Goal: Book appointment/travel/reservation

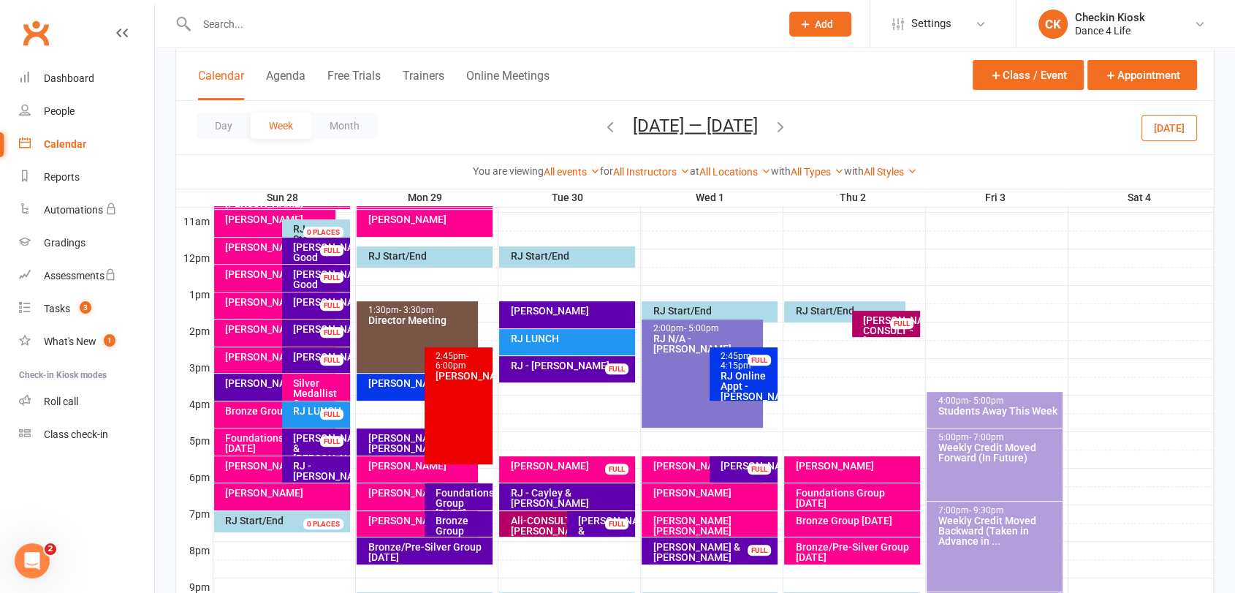
click at [602, 123] on icon "button" at bounding box center [610, 126] width 16 height 16
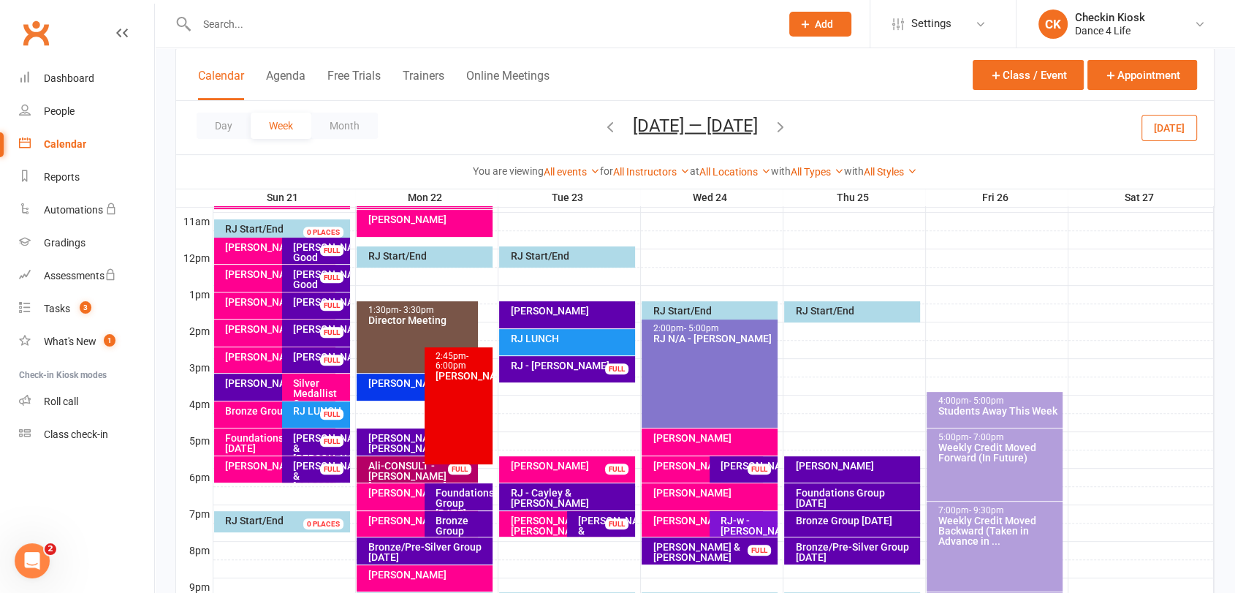
click at [602, 127] on icon "button" at bounding box center [610, 126] width 16 height 16
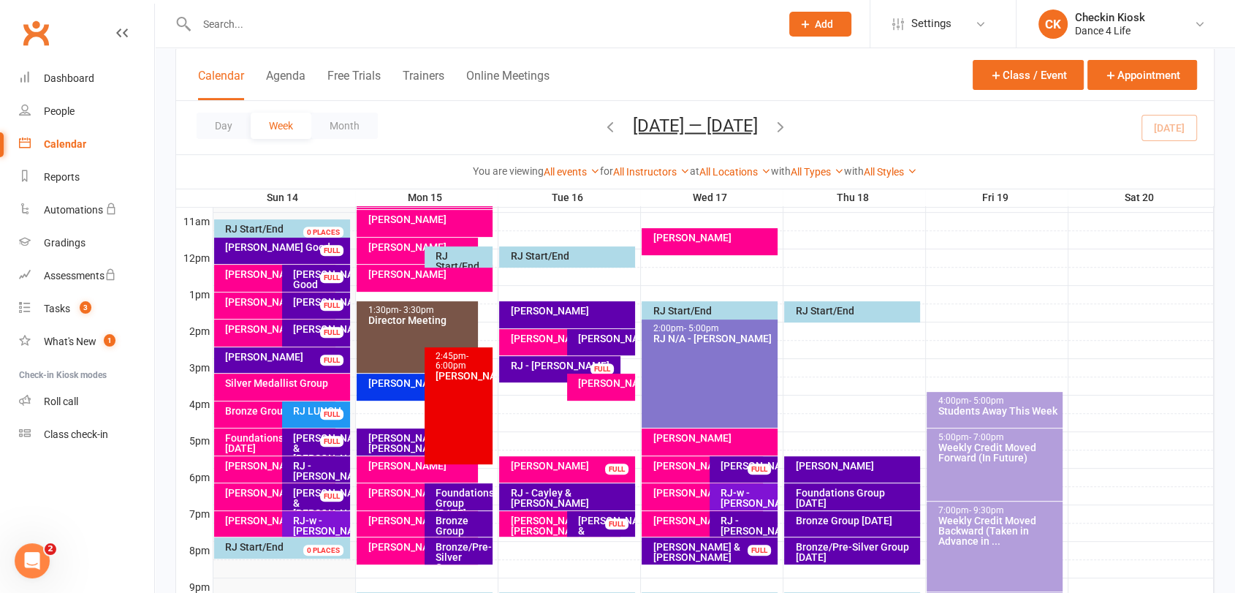
click at [243, 389] on div "Silver Medallist Group" at bounding box center [282, 387] width 136 height 27
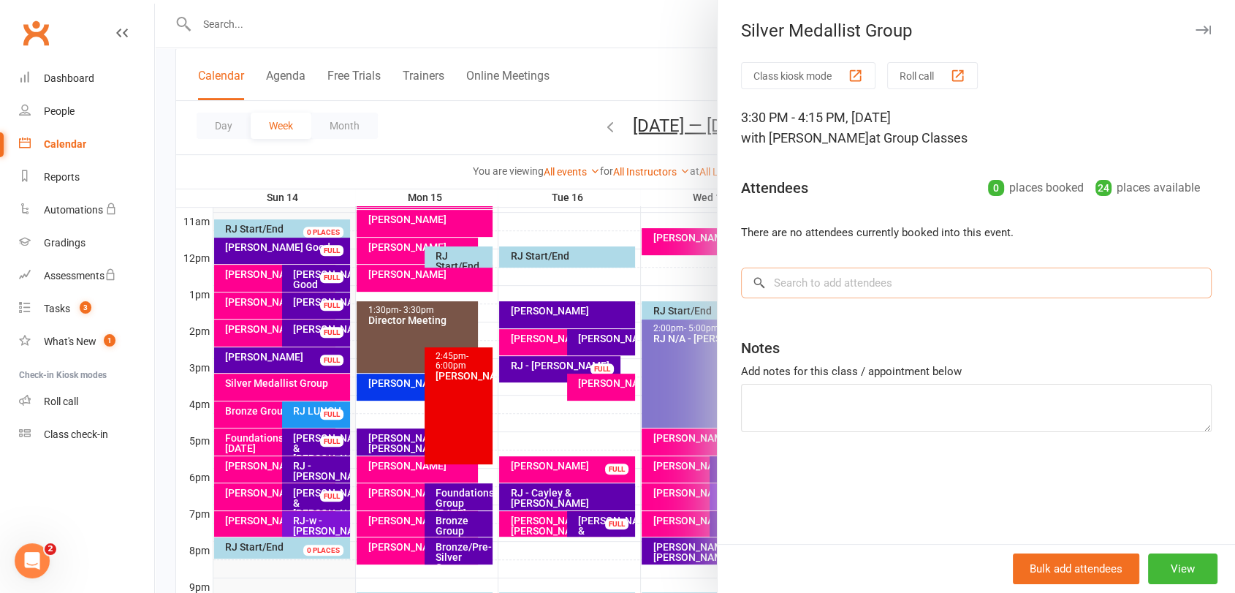
click at [799, 282] on input "search" at bounding box center [976, 283] width 471 height 31
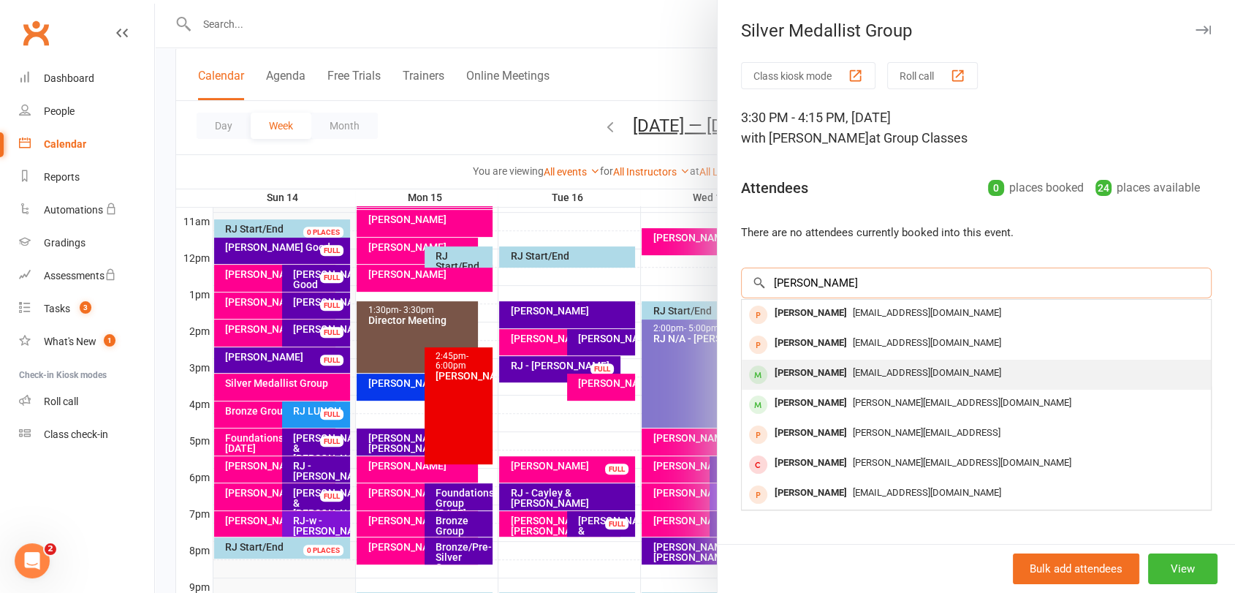
type input "[PERSON_NAME]"
click at [808, 374] on div "[PERSON_NAME]" at bounding box center [811, 373] width 84 height 21
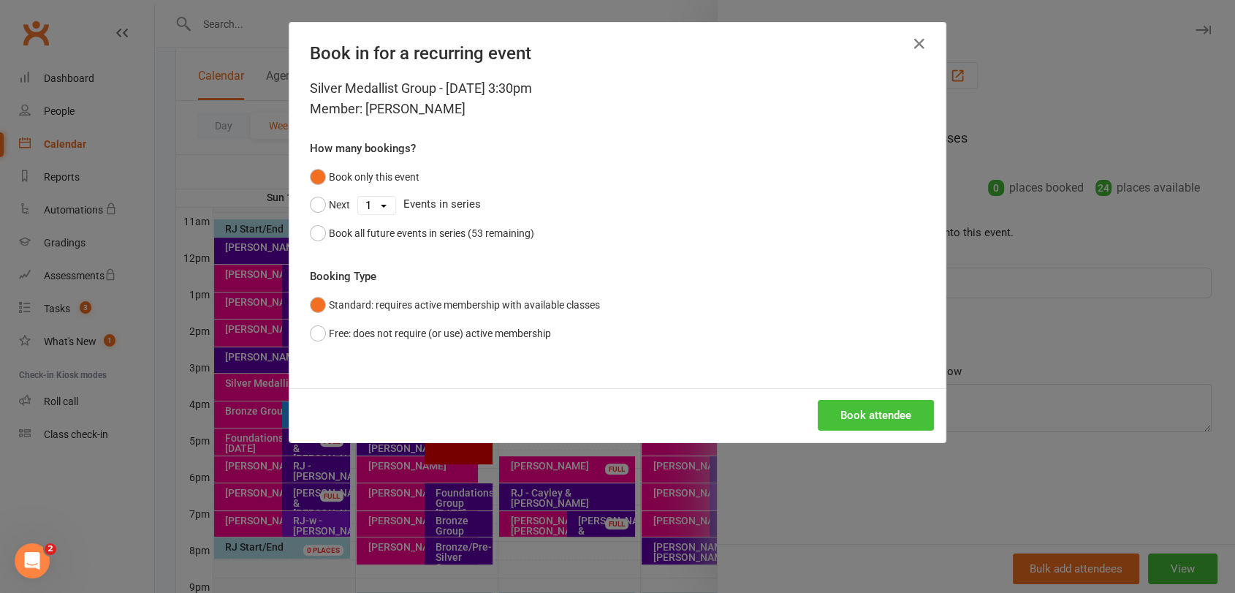
click at [870, 405] on button "Book attendee" at bounding box center [876, 415] width 116 height 31
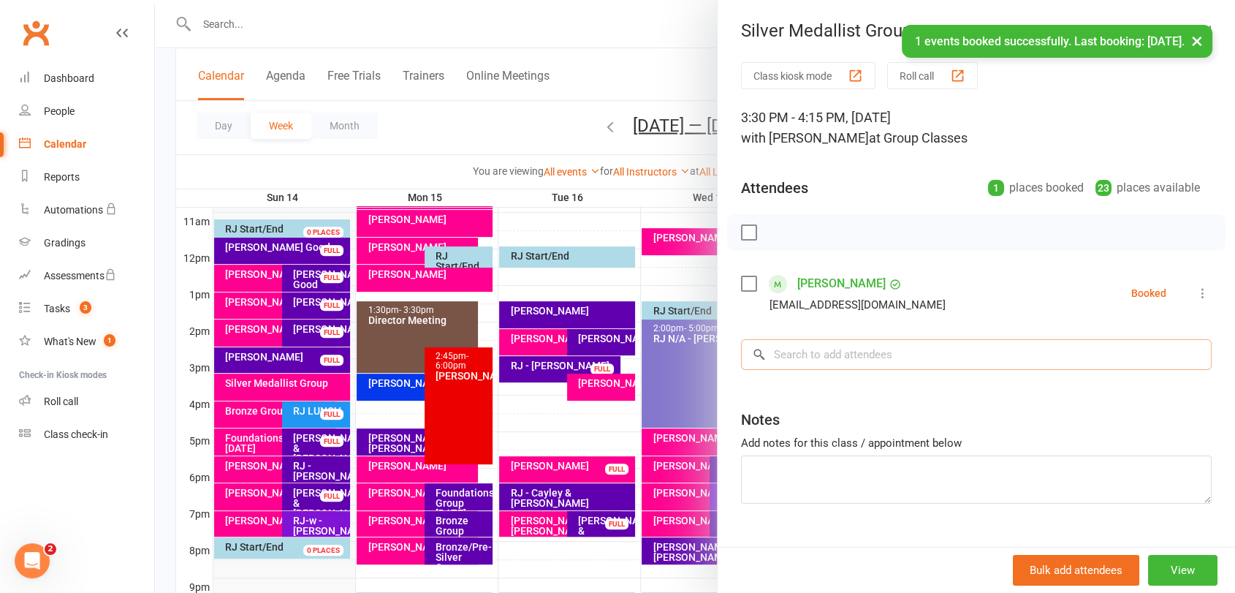
click at [861, 354] on input "search" at bounding box center [976, 354] width 471 height 31
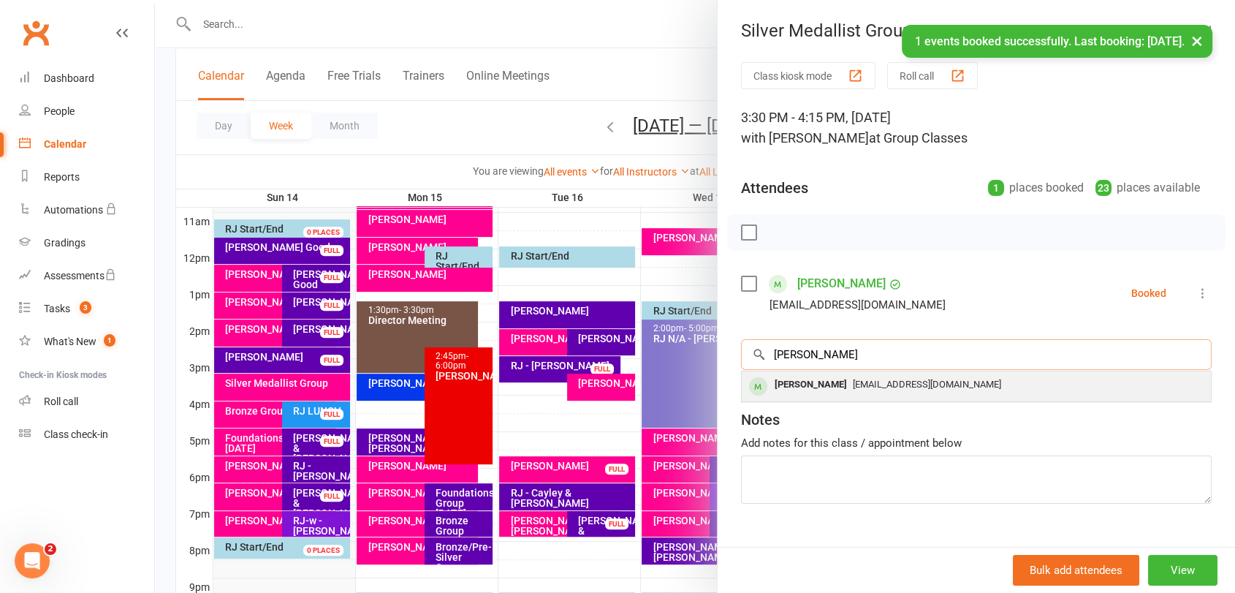
type input "[PERSON_NAME]"
click at [853, 386] on span "[EMAIL_ADDRESS][DOMAIN_NAME]" at bounding box center [927, 384] width 148 height 11
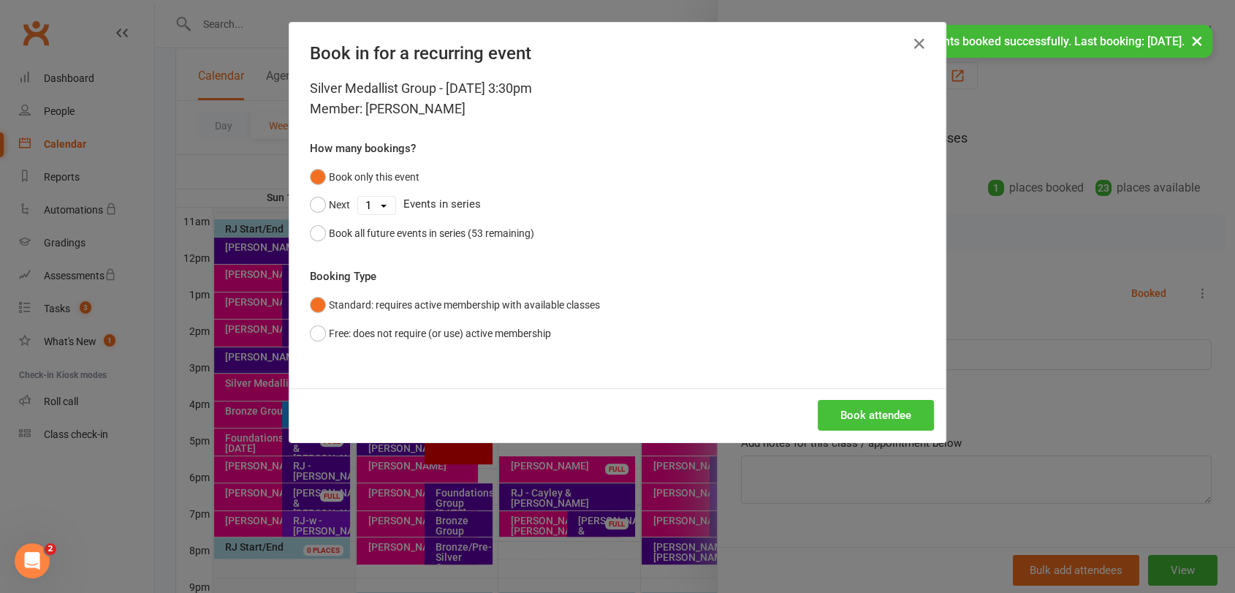
click at [846, 409] on button "Book attendee" at bounding box center [876, 415] width 116 height 31
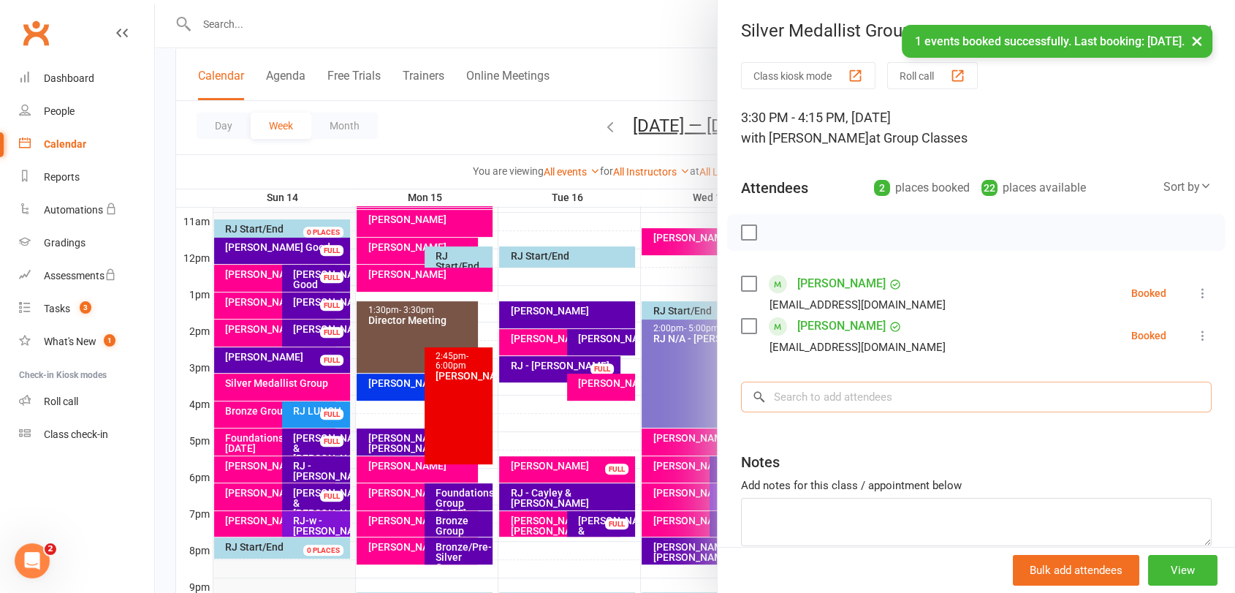
click at [843, 401] on input "search" at bounding box center [976, 397] width 471 height 31
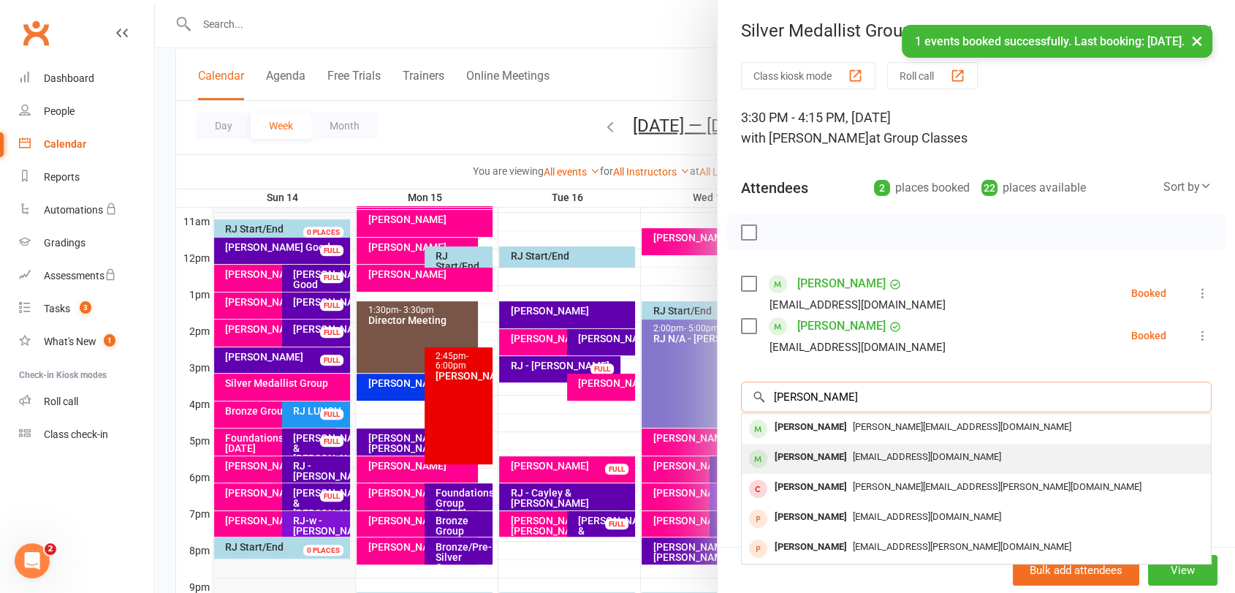
type input "[PERSON_NAME]"
click at [853, 460] on span "[EMAIL_ADDRESS][DOMAIN_NAME]" at bounding box center [927, 456] width 148 height 11
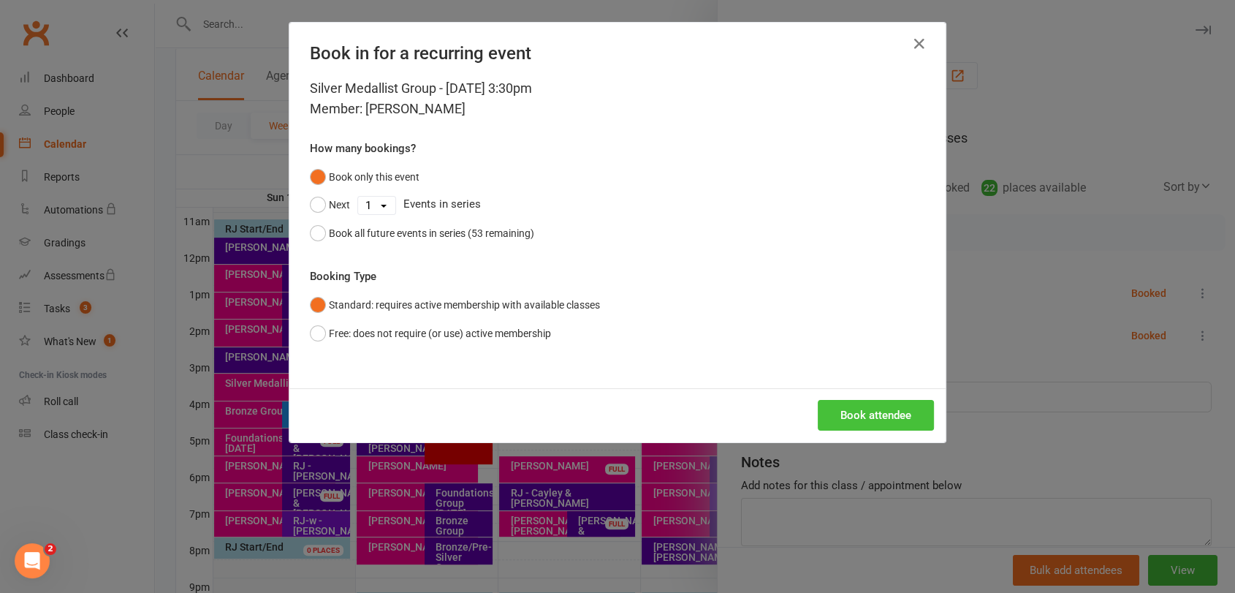
click at [860, 417] on button "Book attendee" at bounding box center [876, 415] width 116 height 31
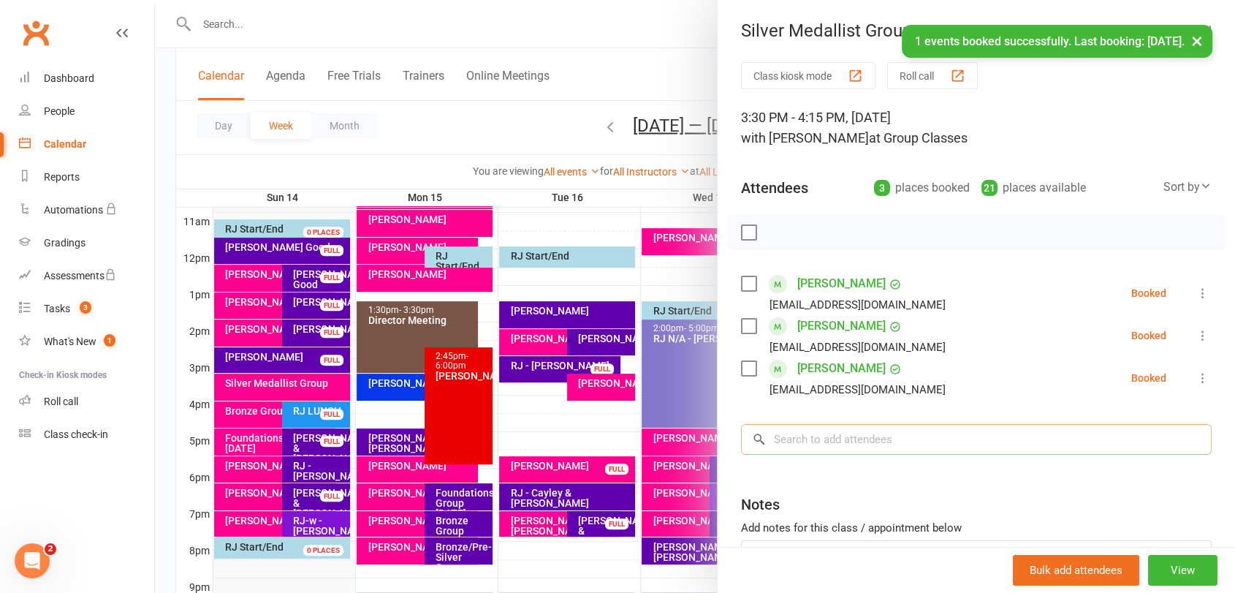
click at [855, 434] on input "search" at bounding box center [976, 439] width 471 height 31
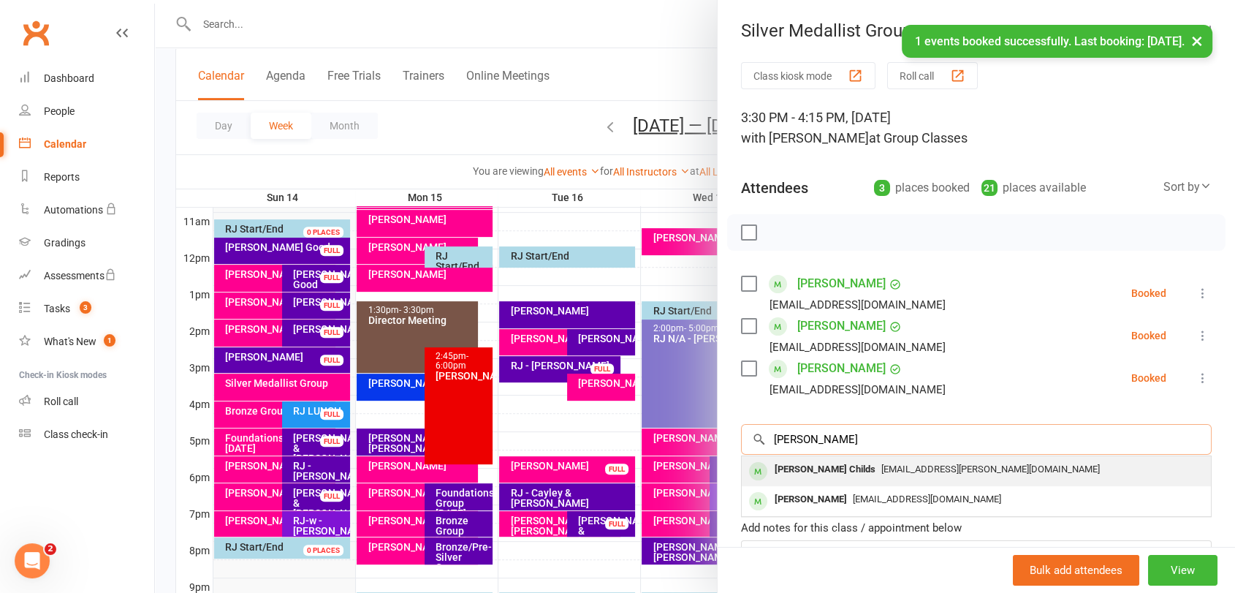
type input "[PERSON_NAME]"
click at [824, 469] on div "[PERSON_NAME] Childs" at bounding box center [825, 469] width 113 height 21
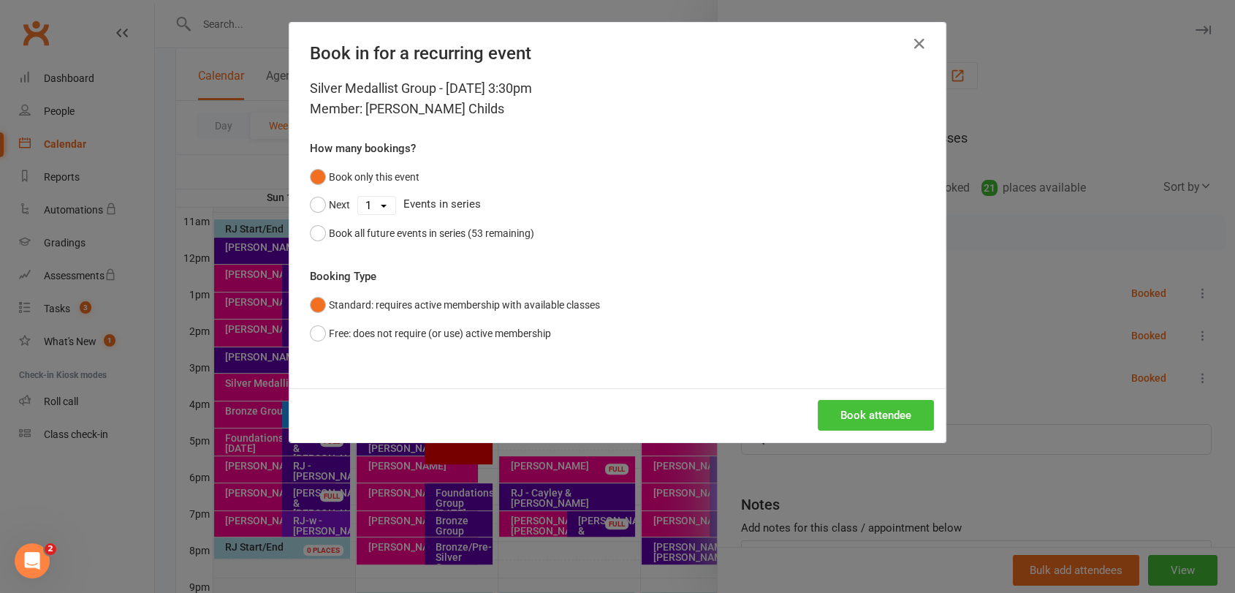
click at [881, 408] on button "Book attendee" at bounding box center [876, 415] width 116 height 31
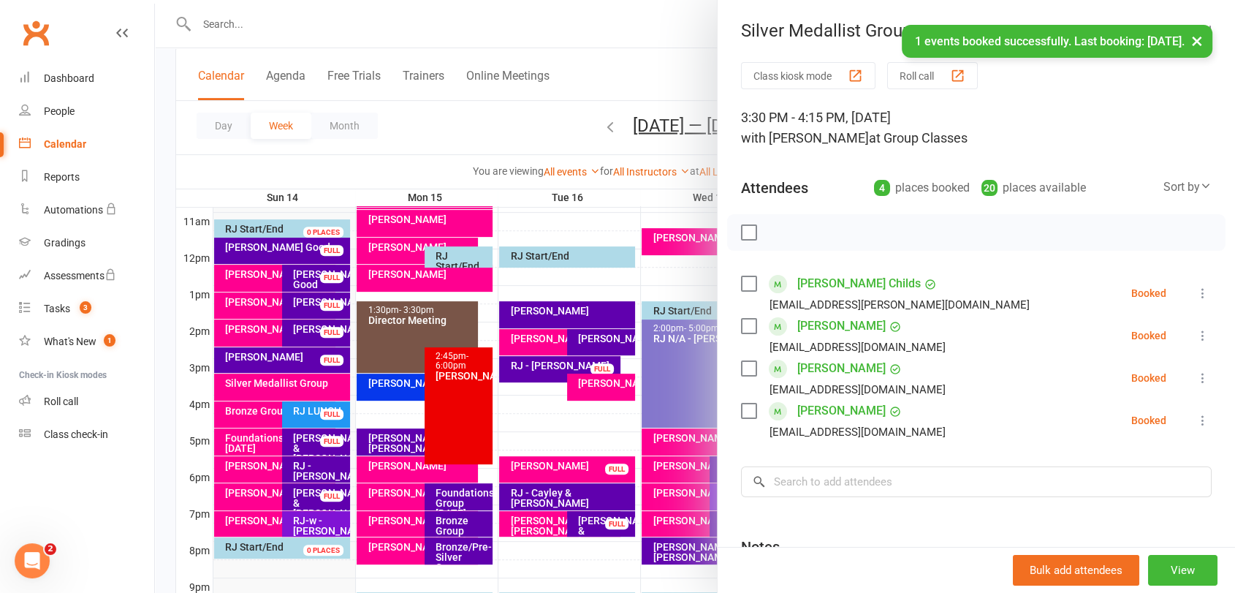
click at [741, 228] on label at bounding box center [748, 232] width 15 height 15
click at [774, 230] on icon "button" at bounding box center [781, 232] width 16 height 16
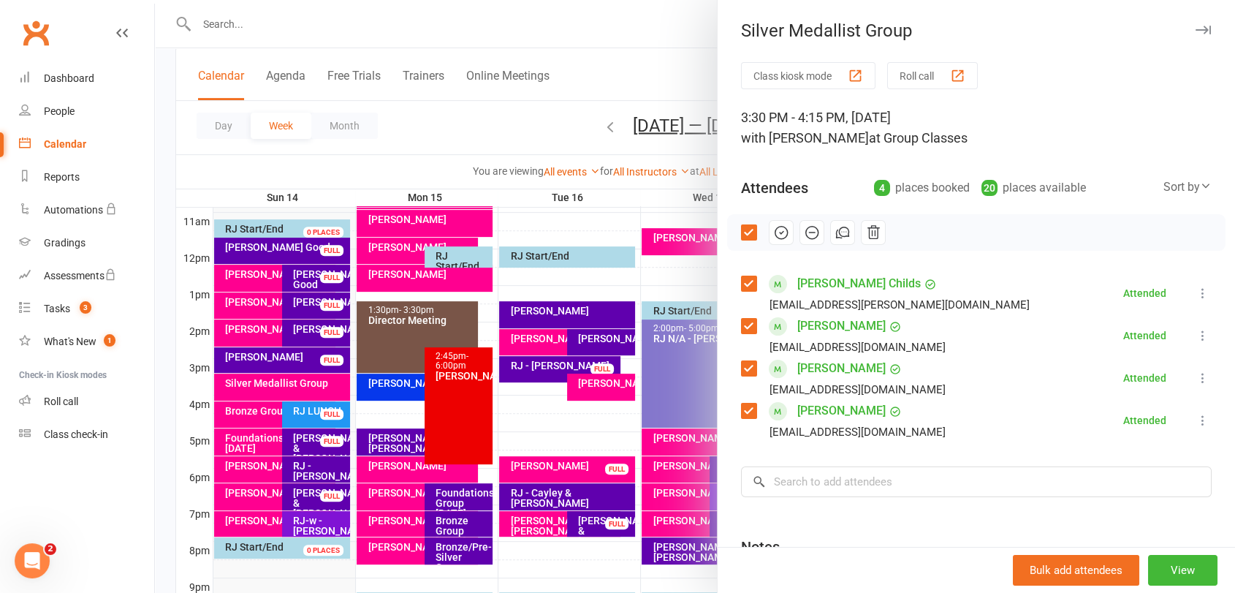
click at [255, 408] on div at bounding box center [695, 296] width 1080 height 593
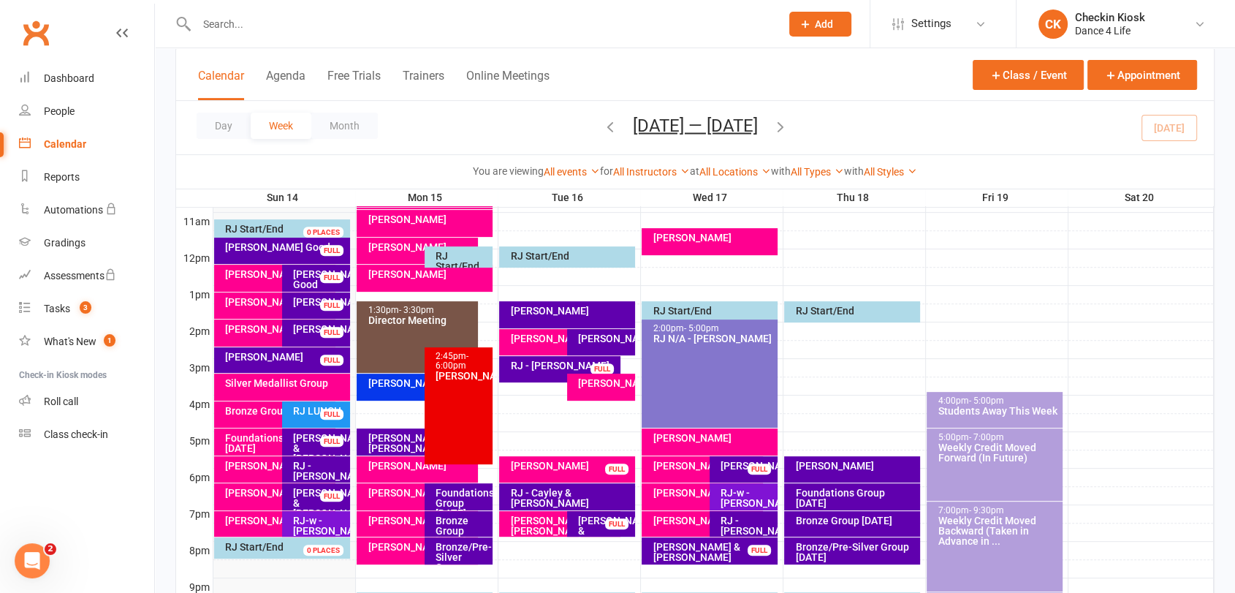
click at [250, 420] on div "Bronze Group [DATE]" at bounding box center [274, 414] width 121 height 26
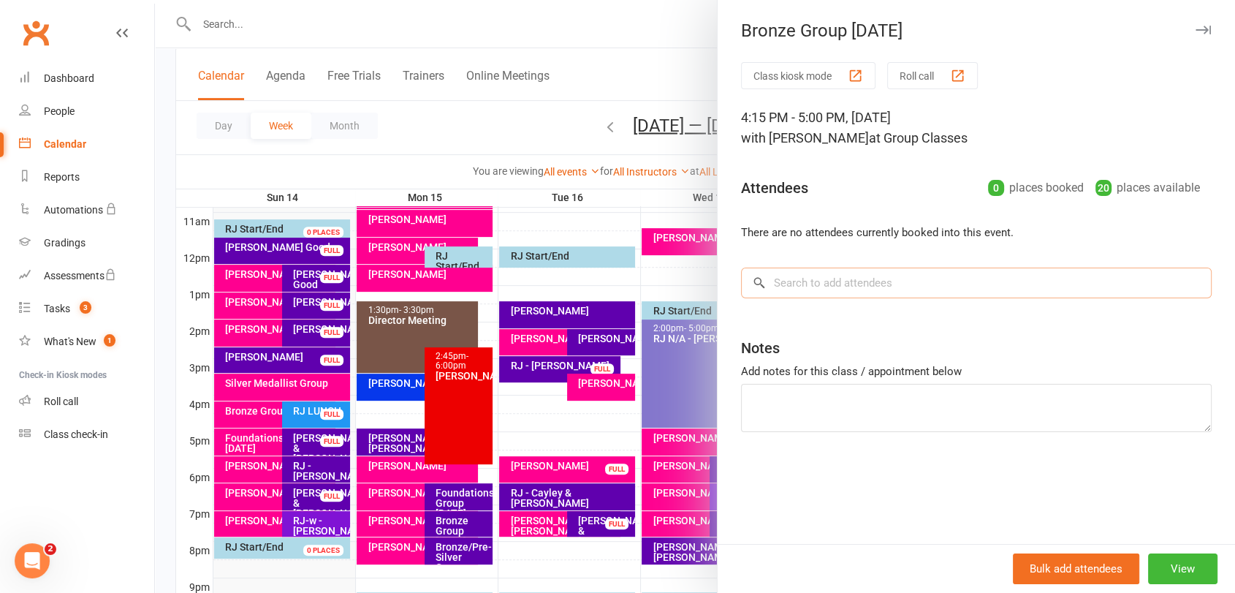
click at [865, 282] on input "search" at bounding box center [976, 283] width 471 height 31
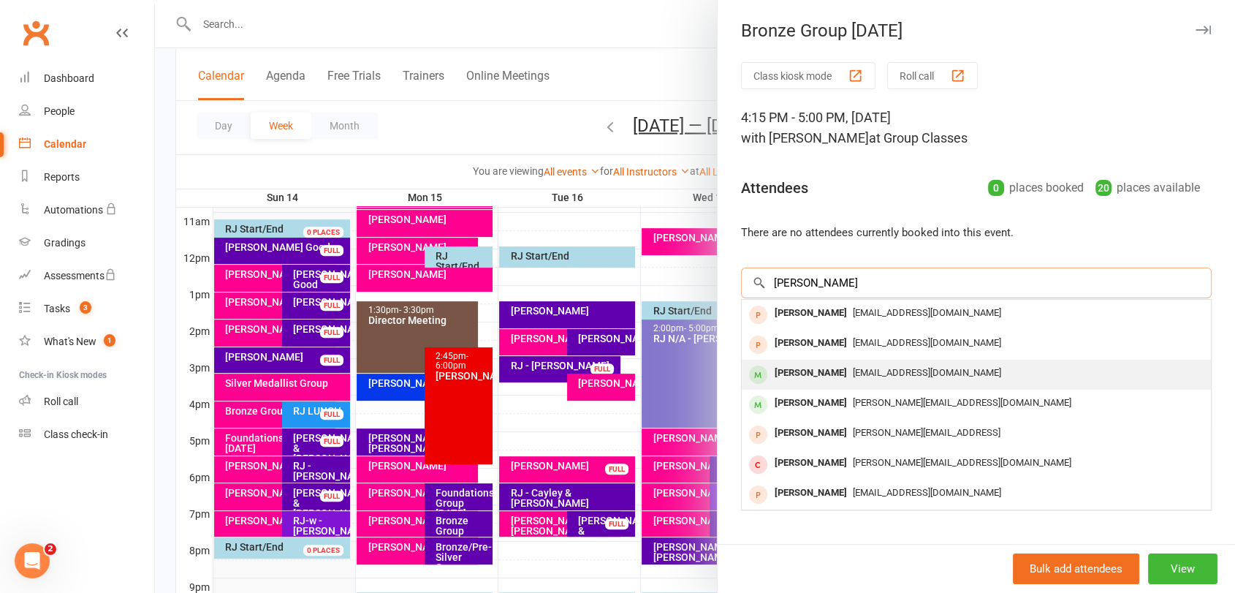
type input "[PERSON_NAME]"
click at [898, 371] on span "[EMAIL_ADDRESS][DOMAIN_NAME]" at bounding box center [927, 372] width 148 height 11
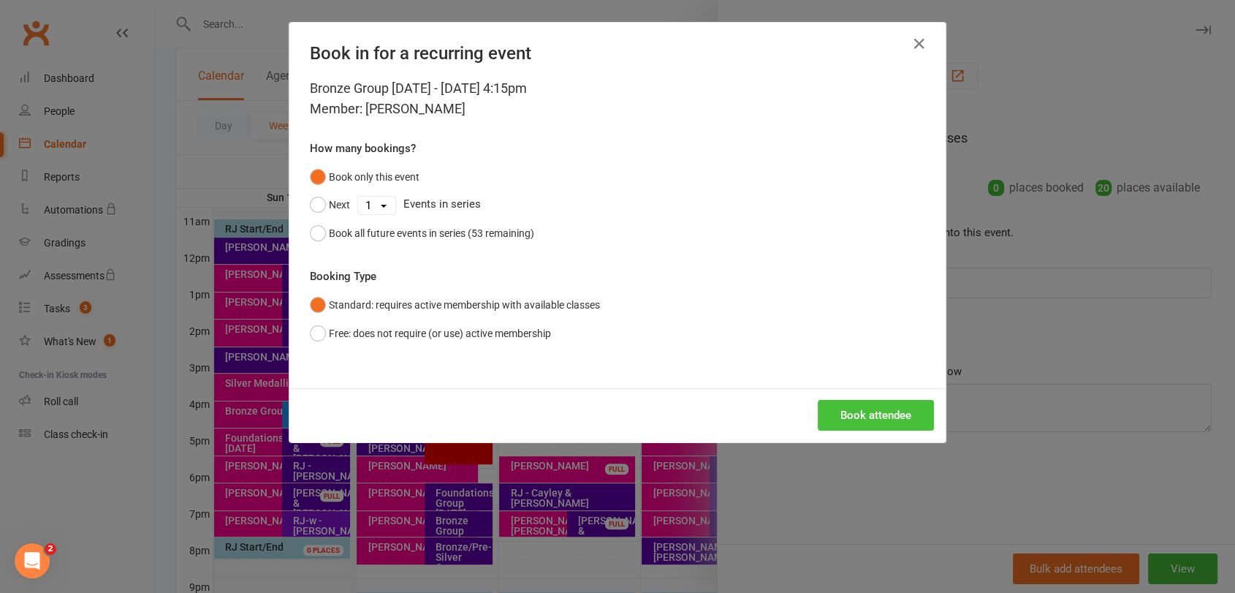
drag, startPoint x: 874, startPoint y: 409, endPoint x: 876, endPoint y: 381, distance: 28.5
click at [872, 406] on button "Book attendee" at bounding box center [876, 415] width 116 height 31
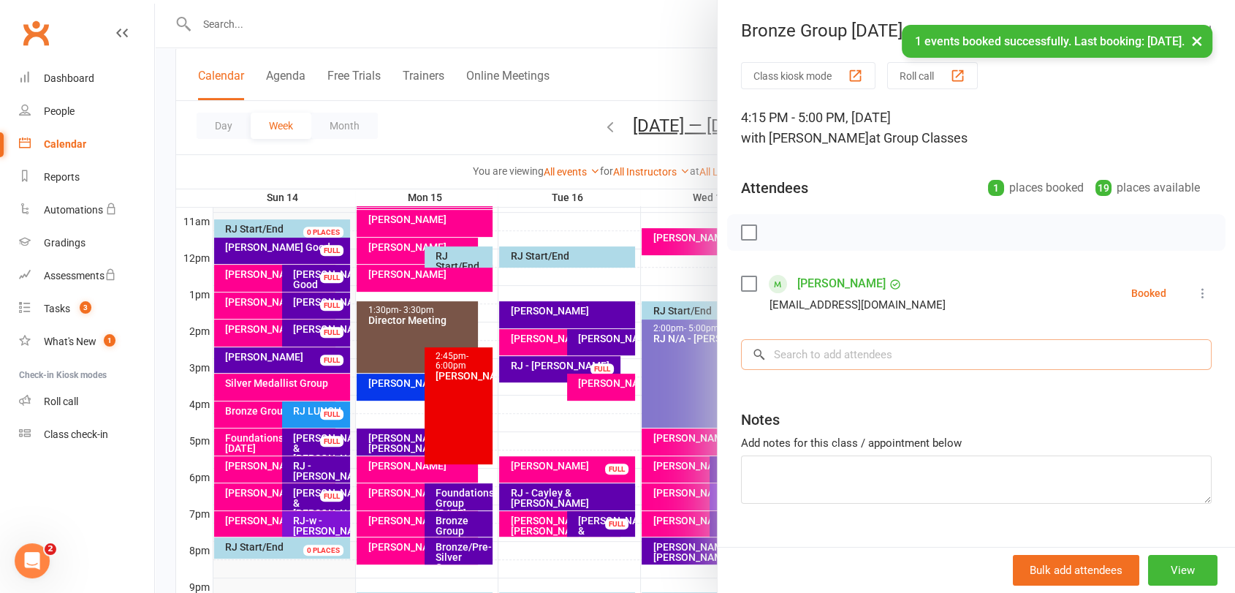
click at [860, 357] on input "search" at bounding box center [976, 354] width 471 height 31
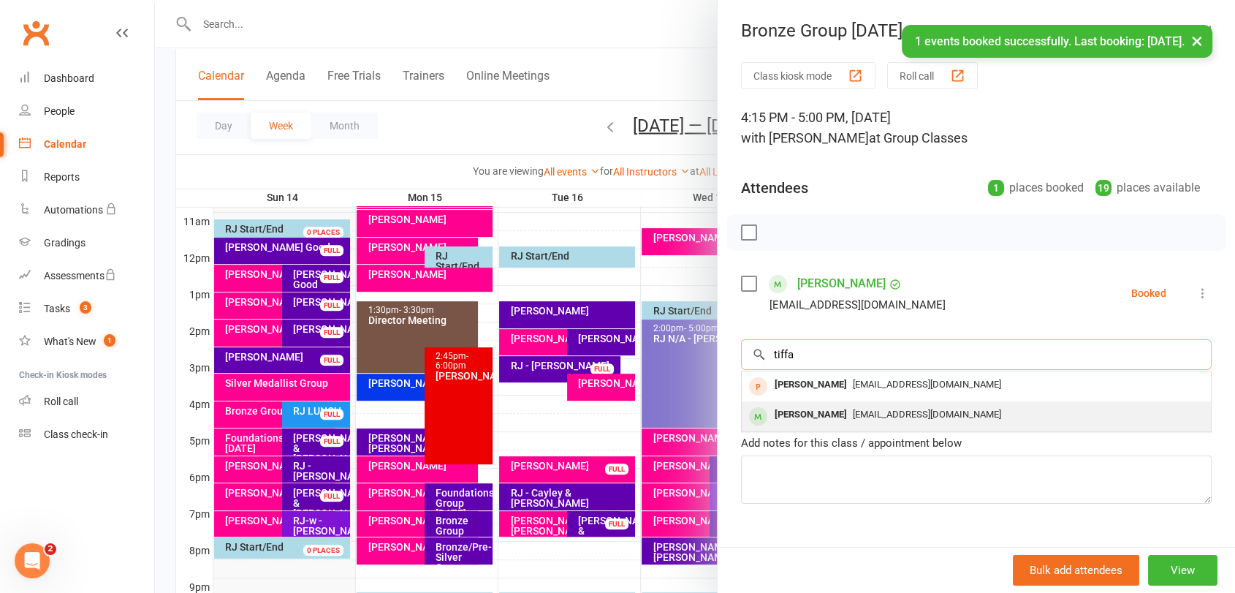
type input "tiffa"
click at [822, 417] on div "[PERSON_NAME]" at bounding box center [811, 414] width 84 height 21
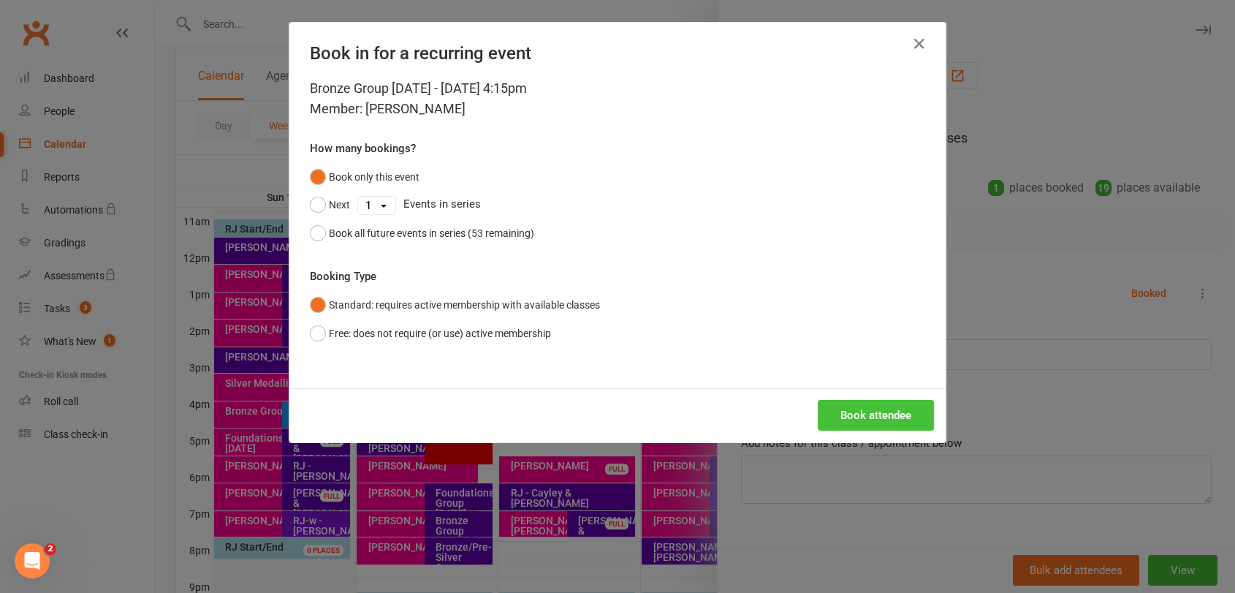
drag, startPoint x: 856, startPoint y: 412, endPoint x: 852, endPoint y: 396, distance: 16.5
click at [855, 412] on button "Book attendee" at bounding box center [876, 415] width 116 height 31
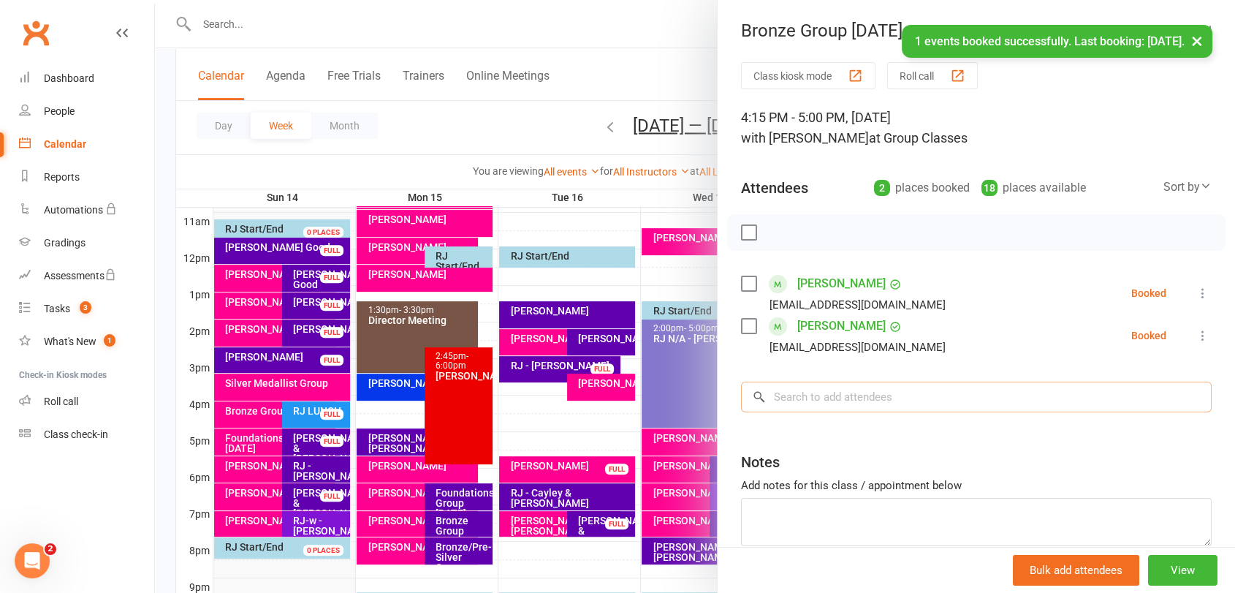
click at [857, 401] on input "search" at bounding box center [976, 397] width 471 height 31
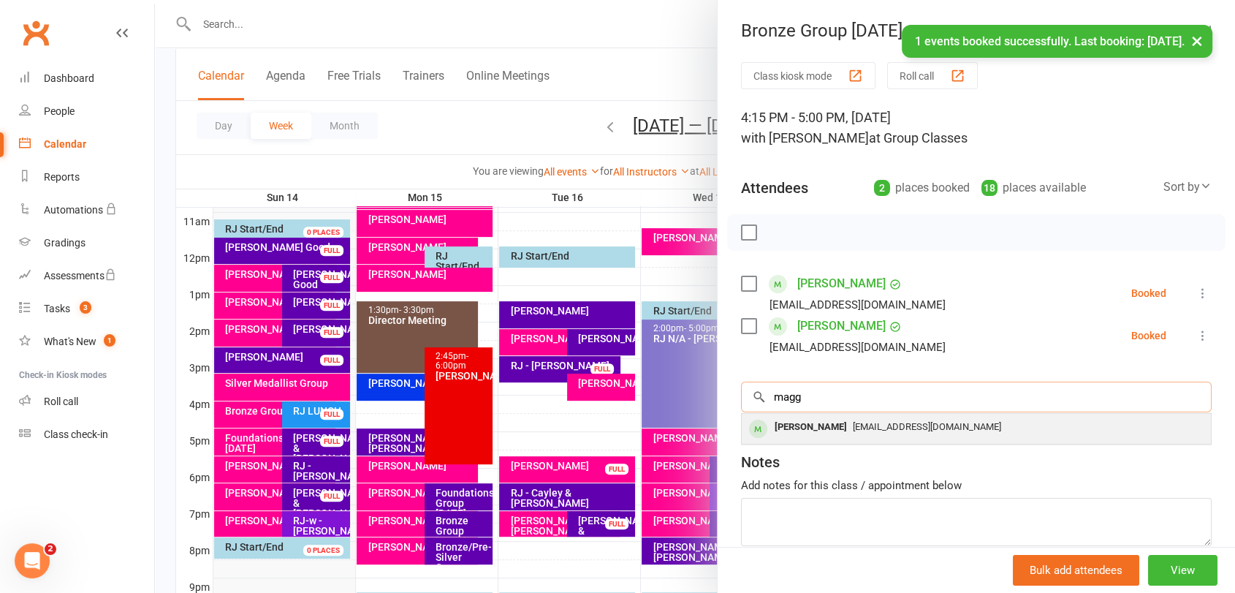
type input "magg"
click at [853, 429] on span "[EMAIL_ADDRESS][DOMAIN_NAME]" at bounding box center [927, 426] width 148 height 11
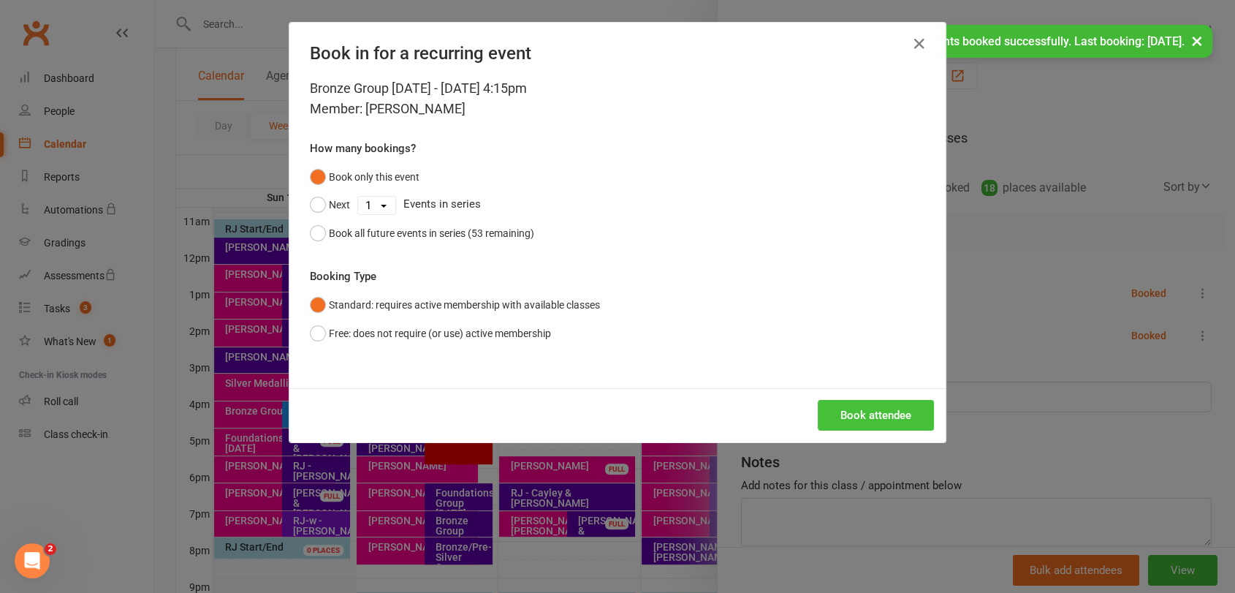
click at [847, 409] on button "Book attendee" at bounding box center [876, 415] width 116 height 31
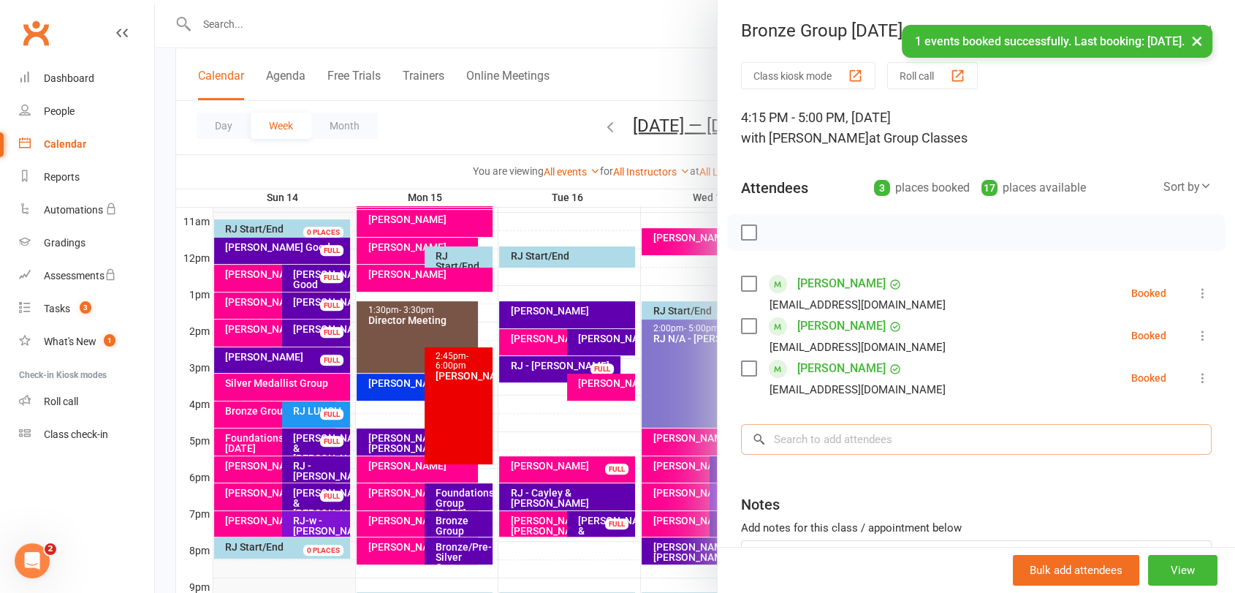
click at [841, 446] on input "search" at bounding box center [976, 439] width 471 height 31
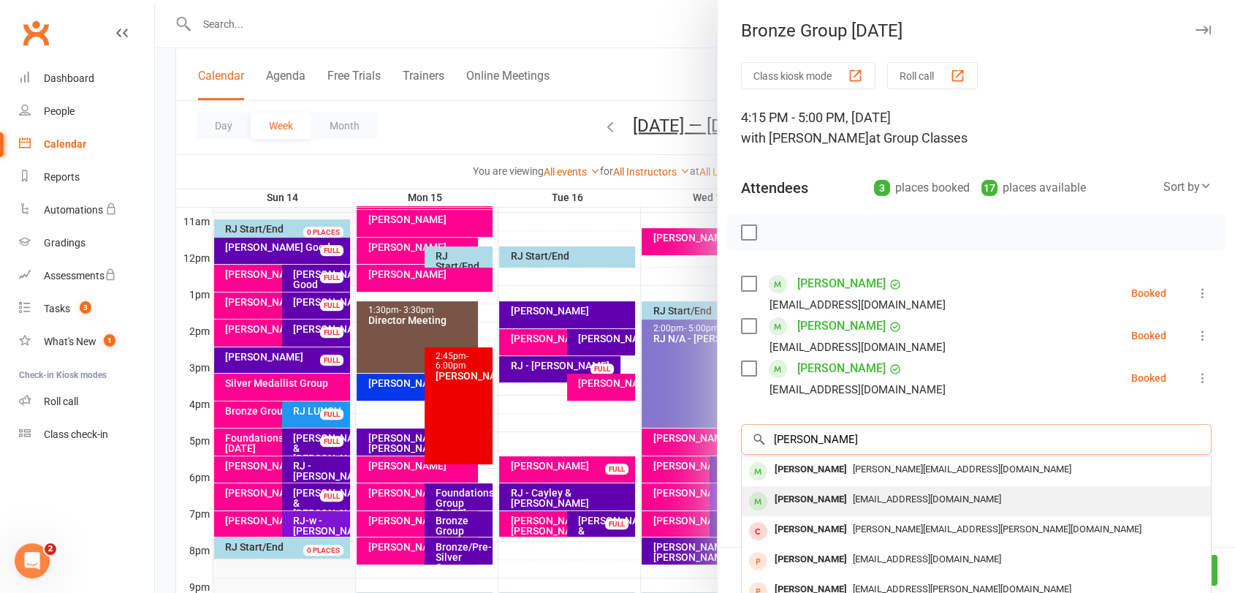
type input "[PERSON_NAME]"
click at [823, 493] on div "[PERSON_NAME]" at bounding box center [811, 499] width 84 height 21
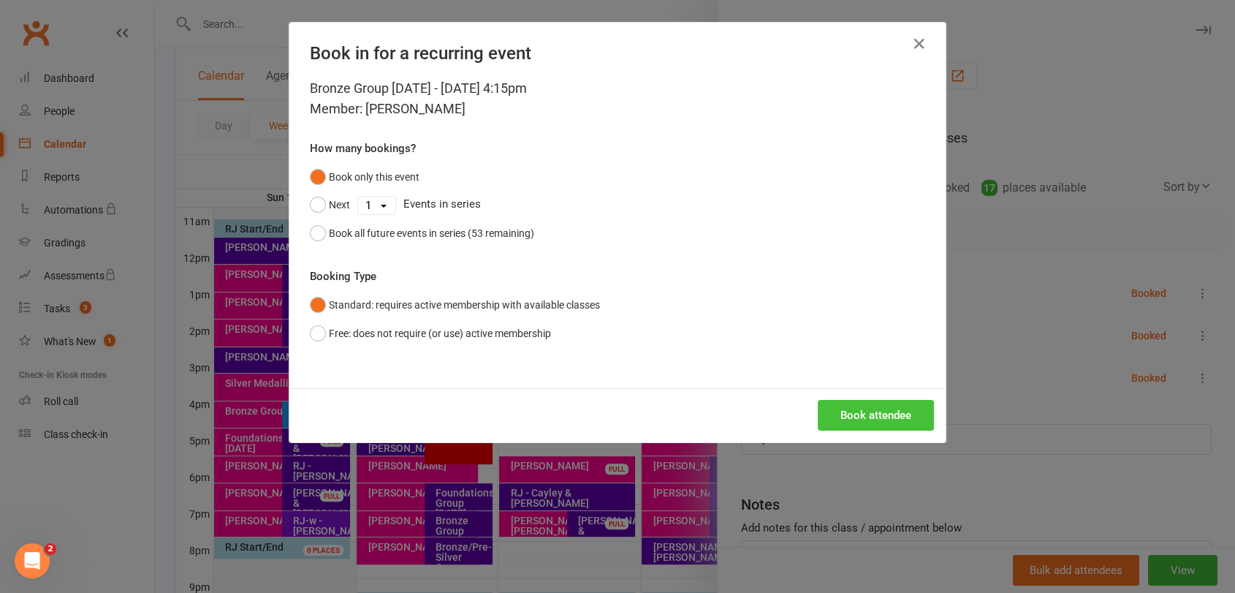
click at [876, 415] on button "Book attendee" at bounding box center [876, 415] width 116 height 31
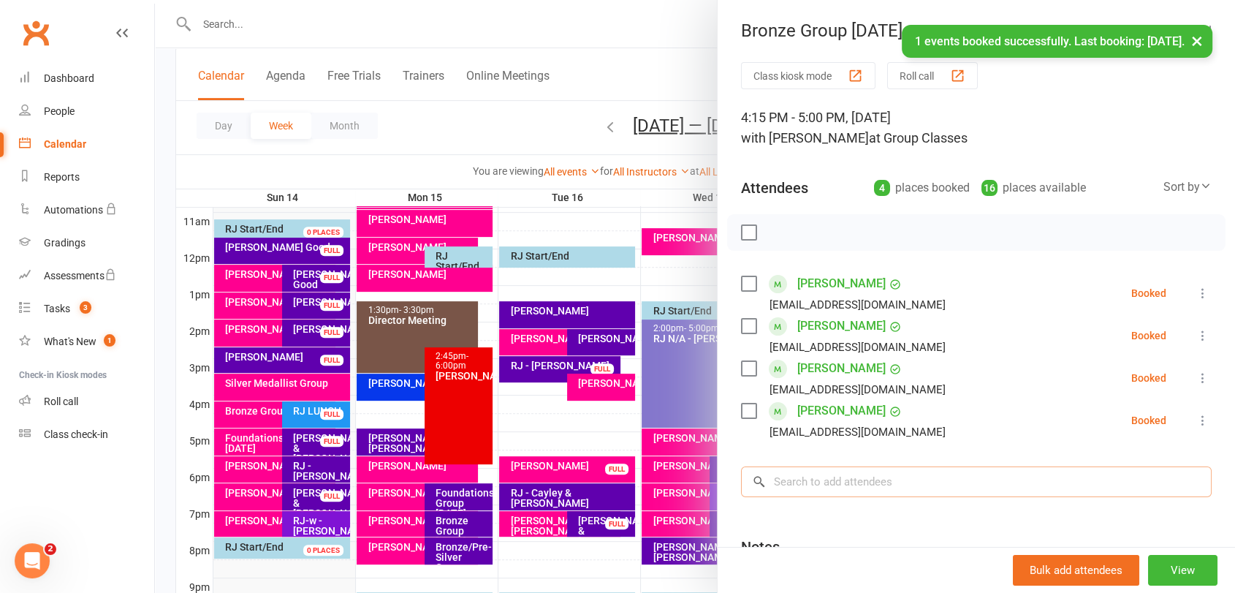
click at [836, 485] on input "search" at bounding box center [976, 481] width 471 height 31
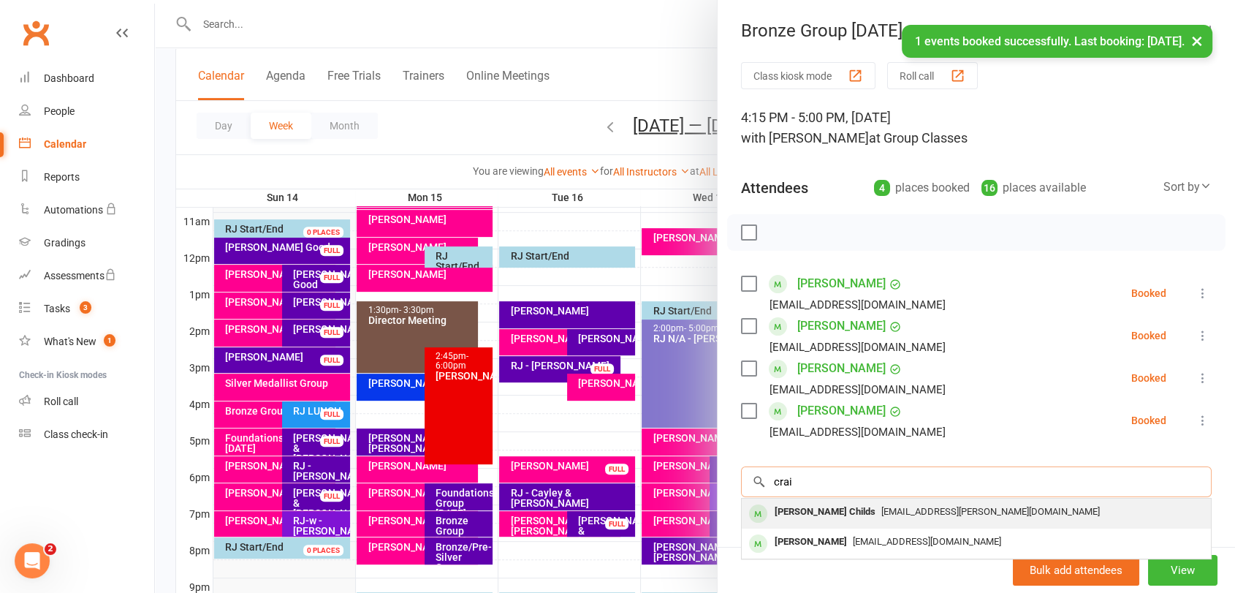
type input "crai"
click at [824, 513] on div "[PERSON_NAME] Childs" at bounding box center [825, 511] width 113 height 21
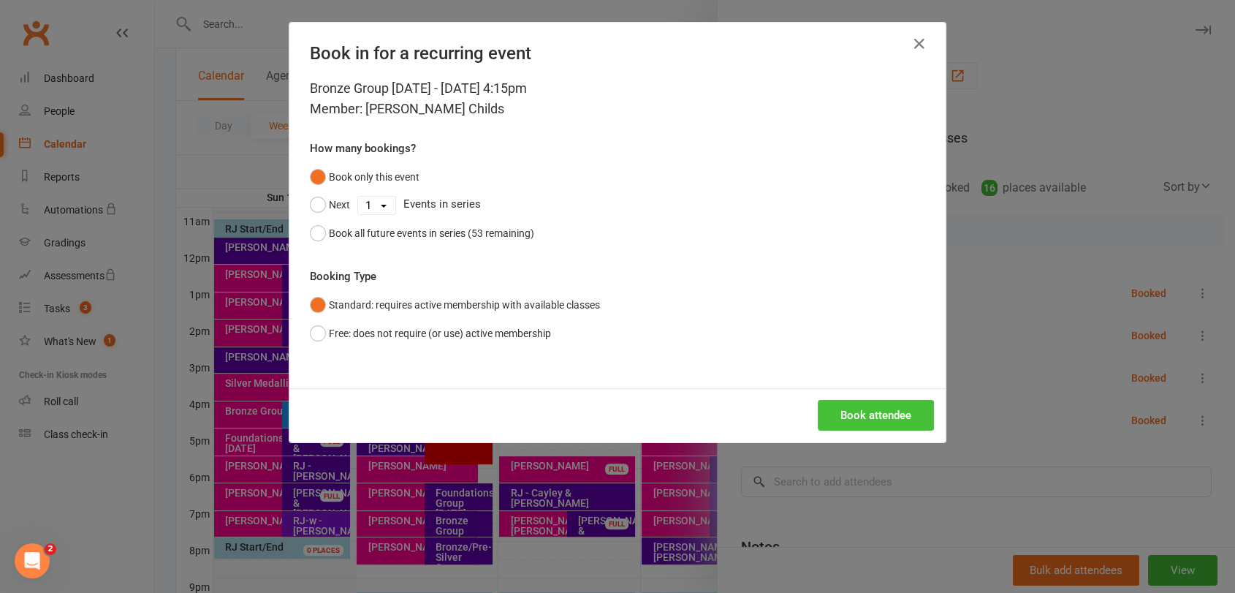
click at [866, 417] on button "Book attendee" at bounding box center [876, 415] width 116 height 31
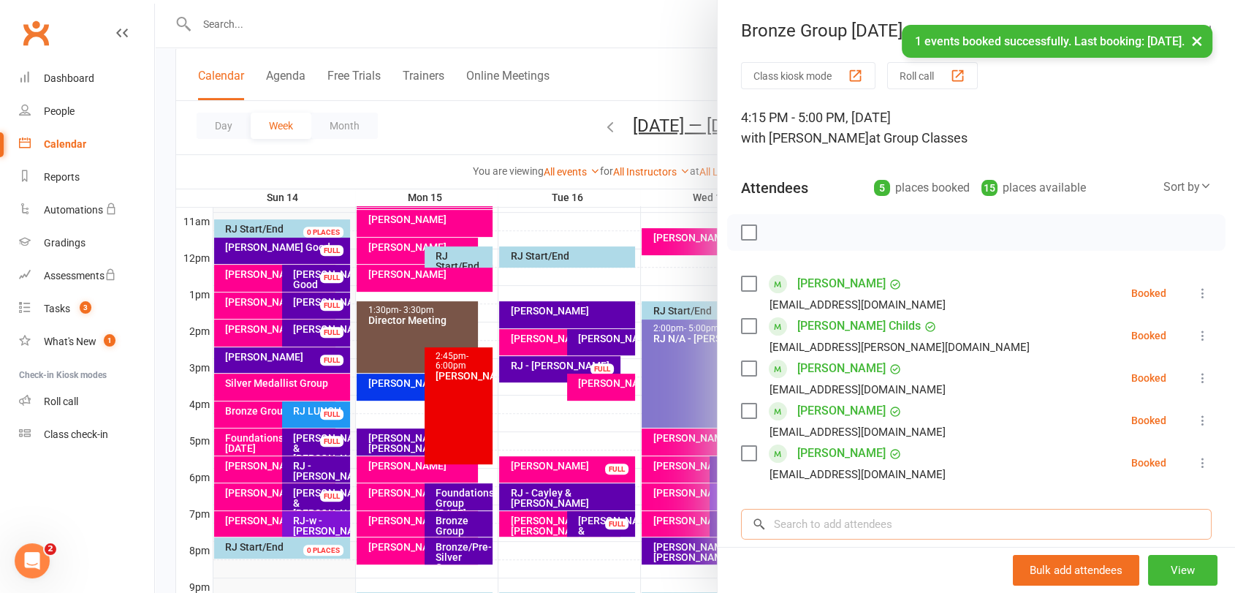
click at [848, 521] on input "search" at bounding box center [976, 524] width 471 height 31
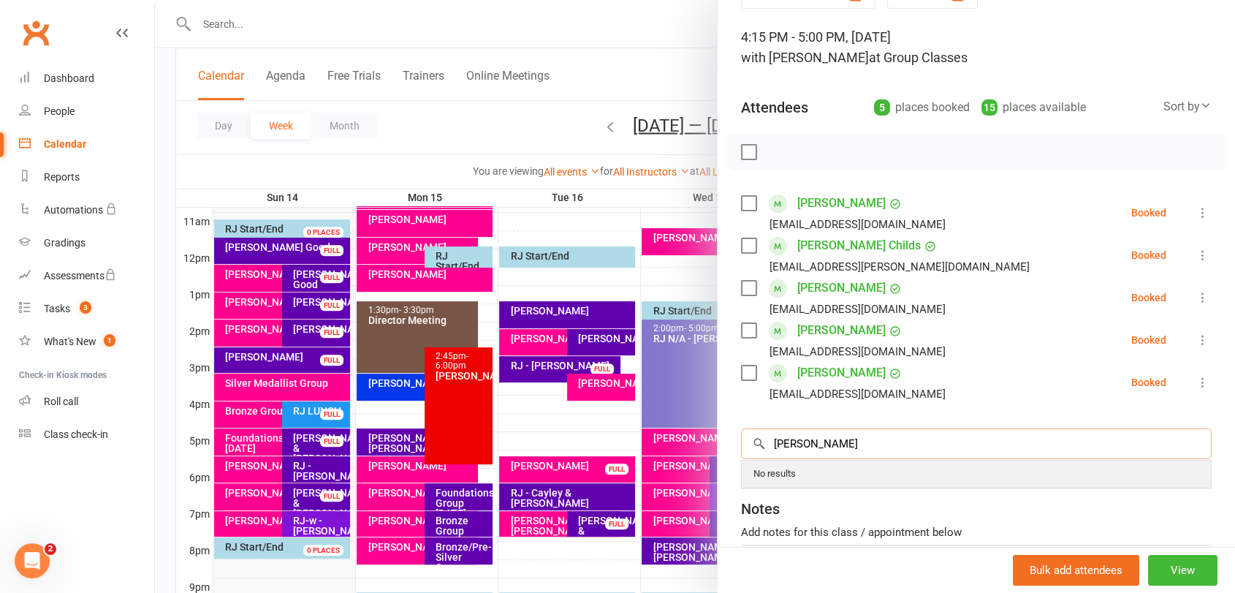
scroll to position [81, 0]
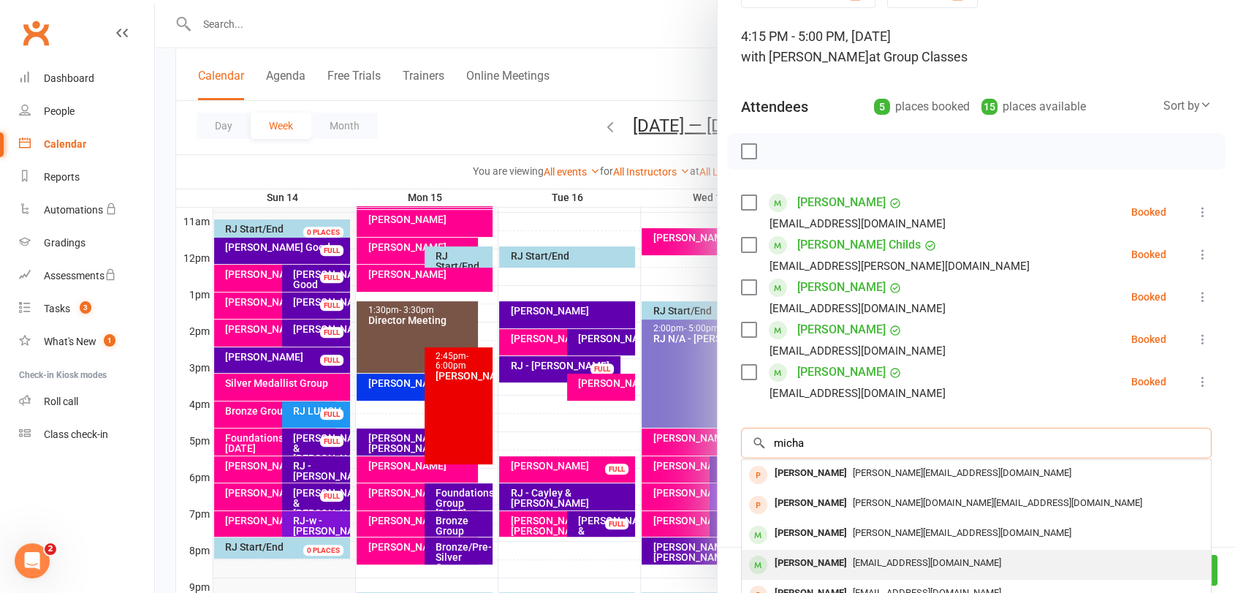
type input "micha"
click at [838, 560] on div "[PERSON_NAME]" at bounding box center [811, 563] width 84 height 21
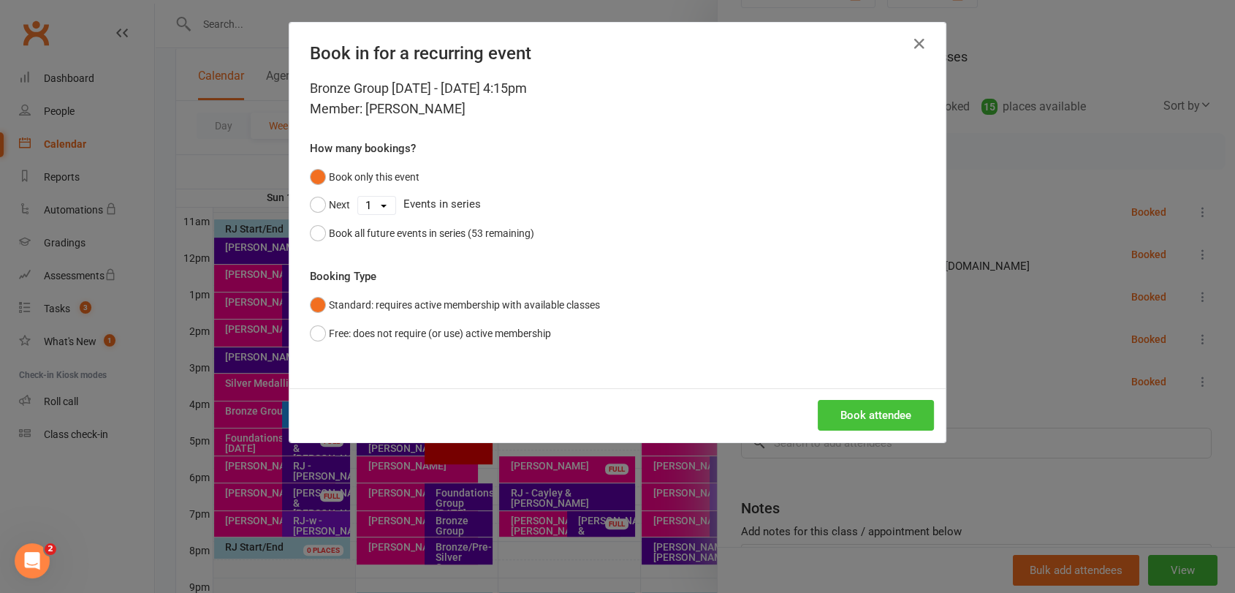
click at [858, 417] on button "Book attendee" at bounding box center [876, 415] width 116 height 31
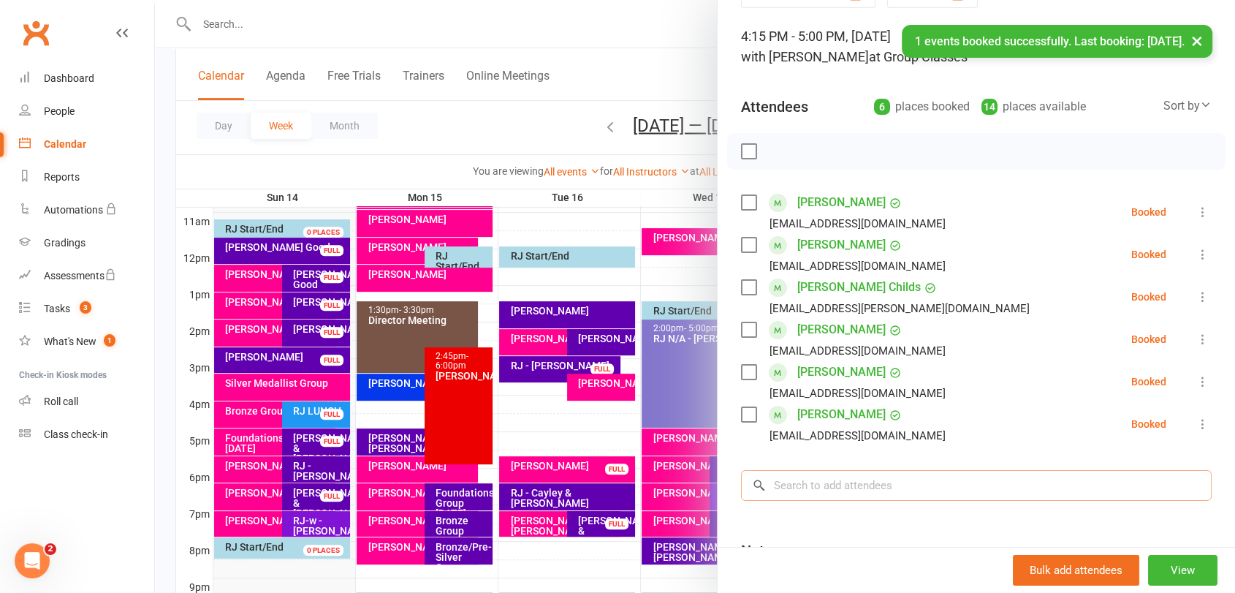
click at [850, 482] on input "search" at bounding box center [976, 485] width 471 height 31
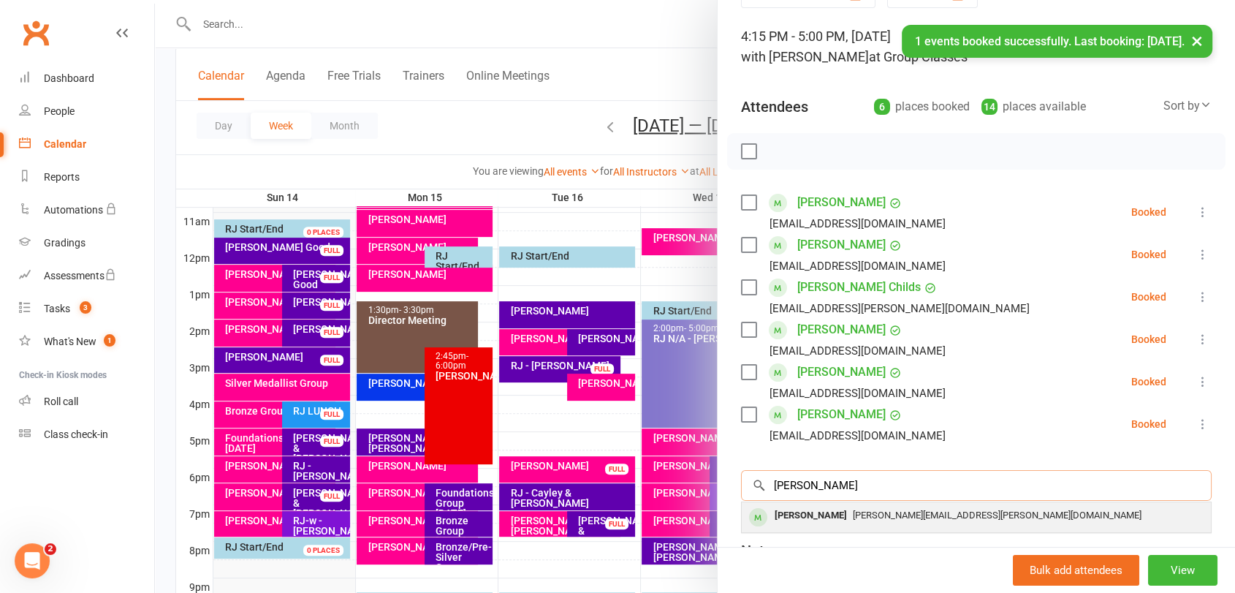
type input "[PERSON_NAME]"
click at [826, 519] on div "[PERSON_NAME]" at bounding box center [811, 515] width 84 height 21
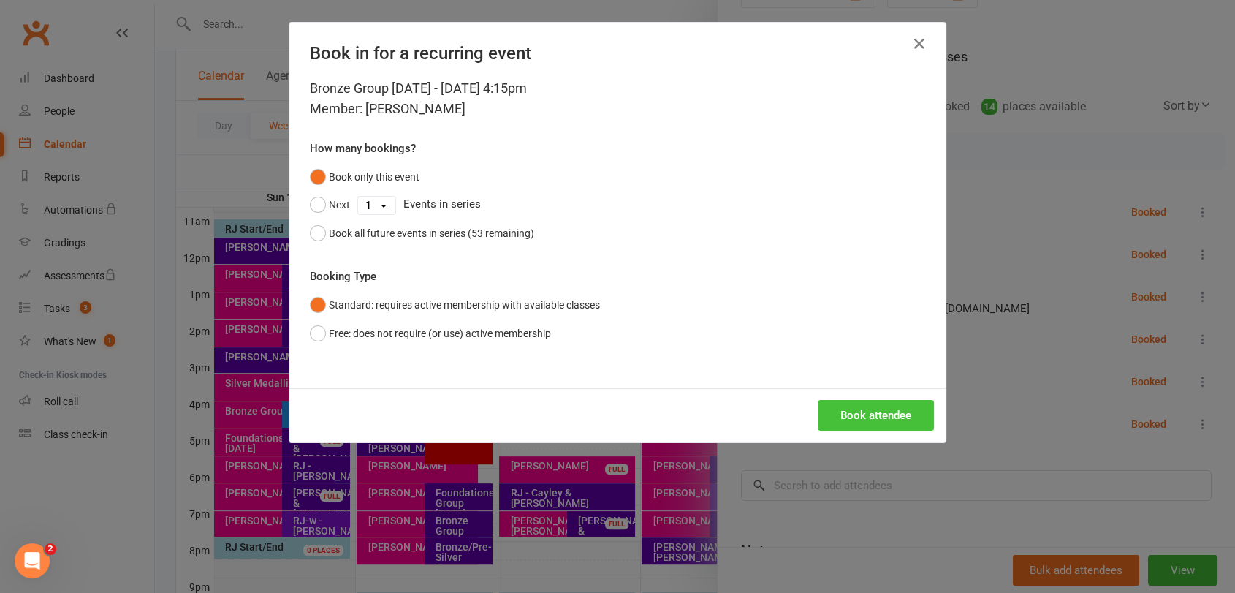
click at [867, 405] on button "Book attendee" at bounding box center [876, 415] width 116 height 31
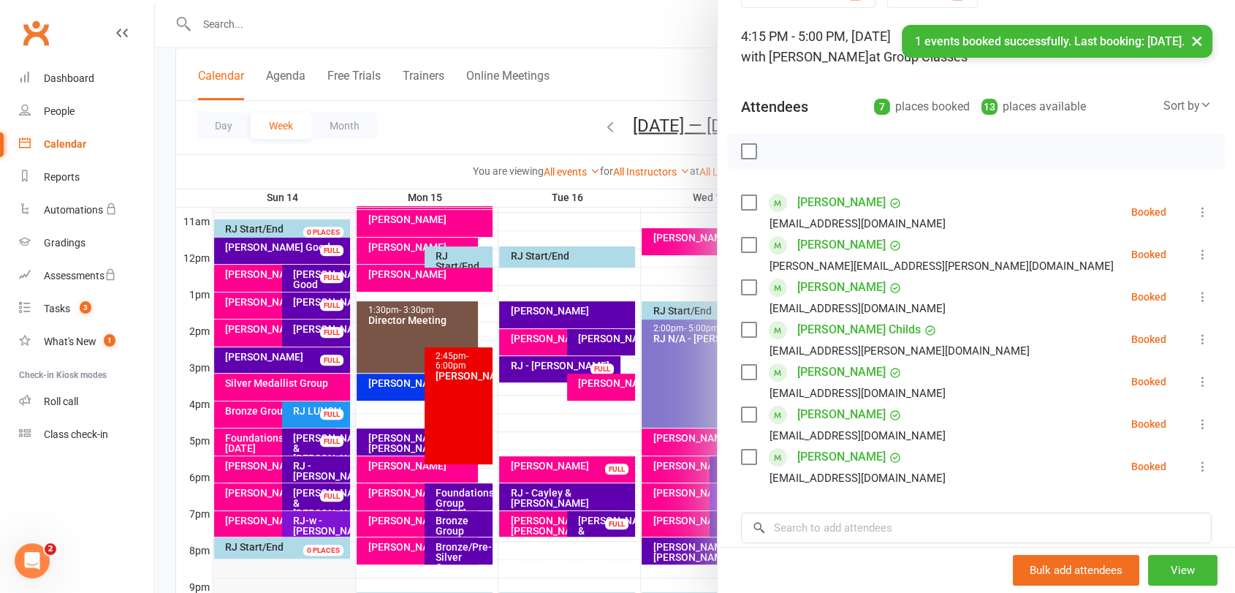
click at [743, 147] on label at bounding box center [748, 151] width 15 height 15
click at [781, 152] on icon "button" at bounding box center [781, 151] width 12 height 12
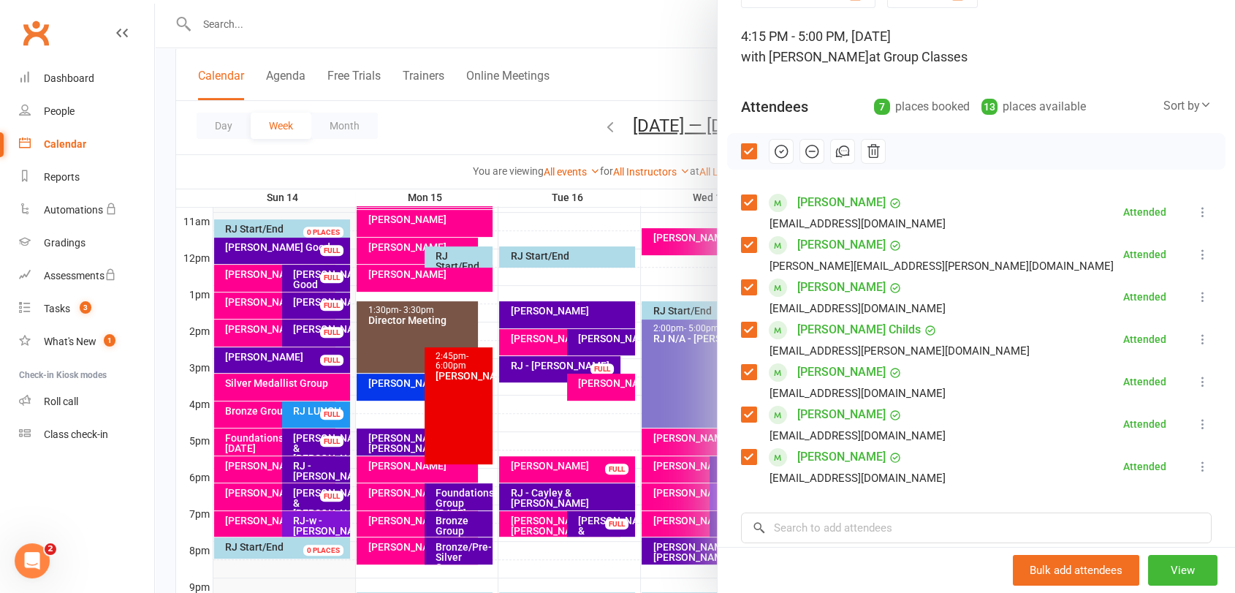
click at [251, 439] on div at bounding box center [695, 296] width 1080 height 593
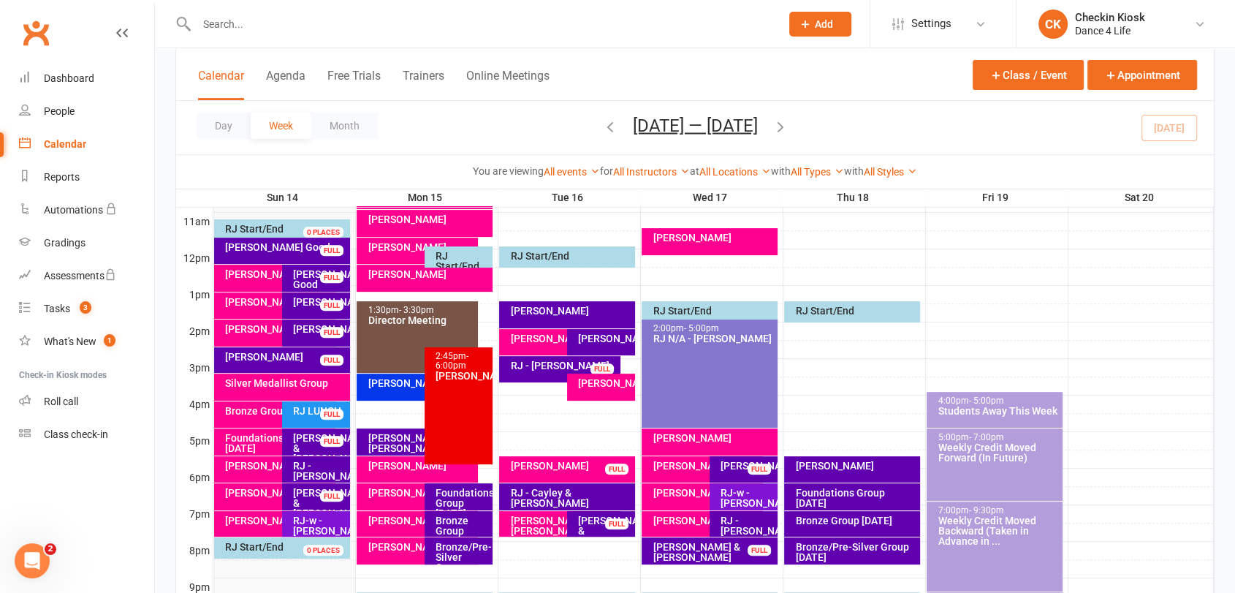
click at [250, 440] on div "Foundations Group [DATE]" at bounding box center [278, 443] width 108 height 20
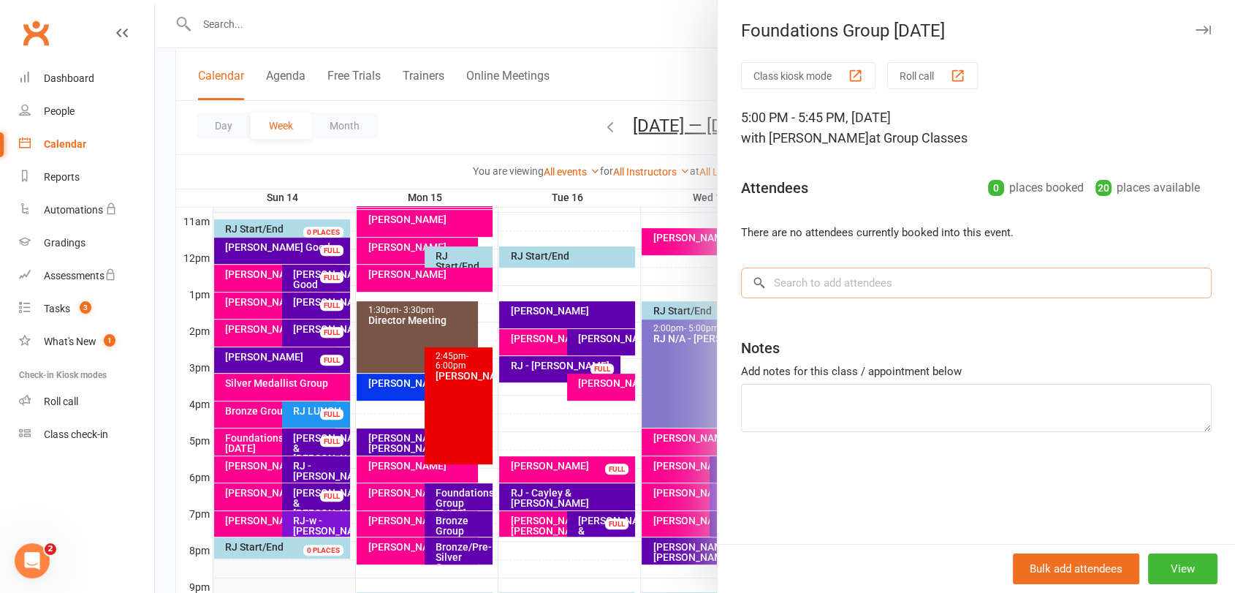
click at [788, 284] on input "search" at bounding box center [976, 283] width 471 height 31
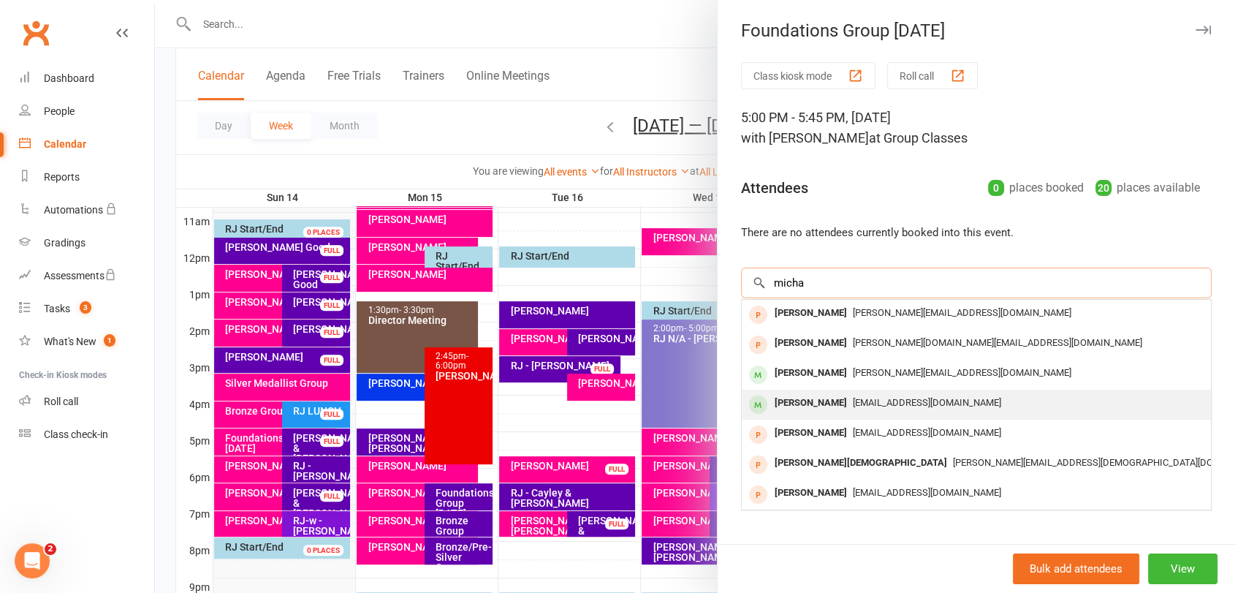
type input "micha"
click at [832, 400] on div "[PERSON_NAME]" at bounding box center [811, 403] width 84 height 21
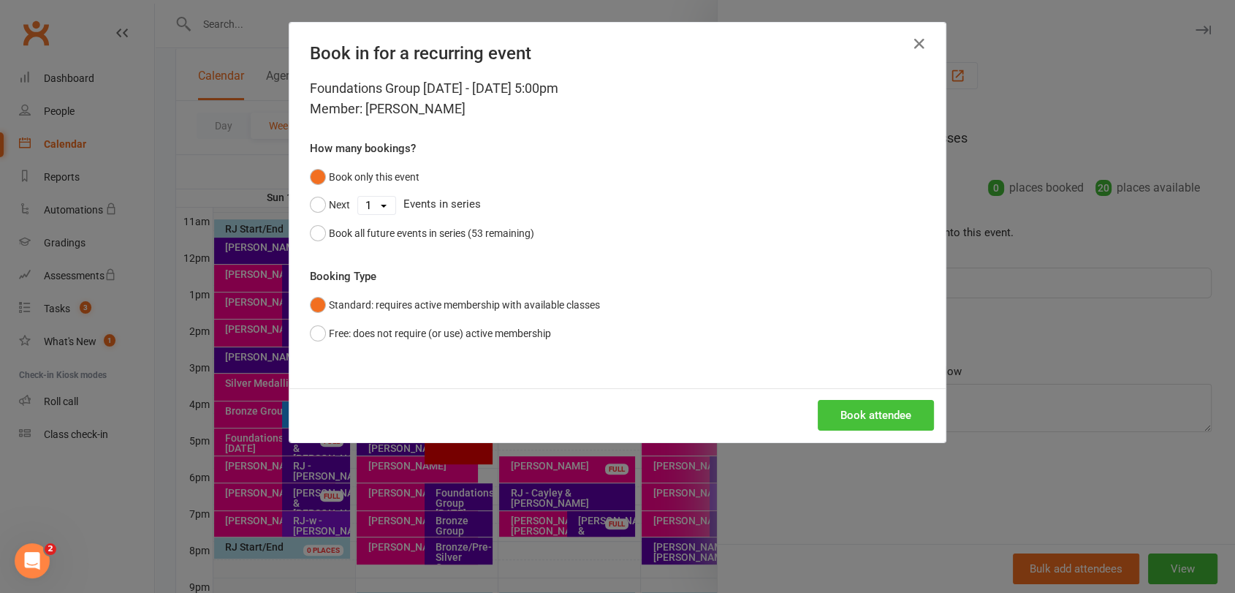
drag, startPoint x: 847, startPoint y: 414, endPoint x: 871, endPoint y: 386, distance: 36.9
click at [849, 412] on button "Book attendee" at bounding box center [876, 415] width 116 height 31
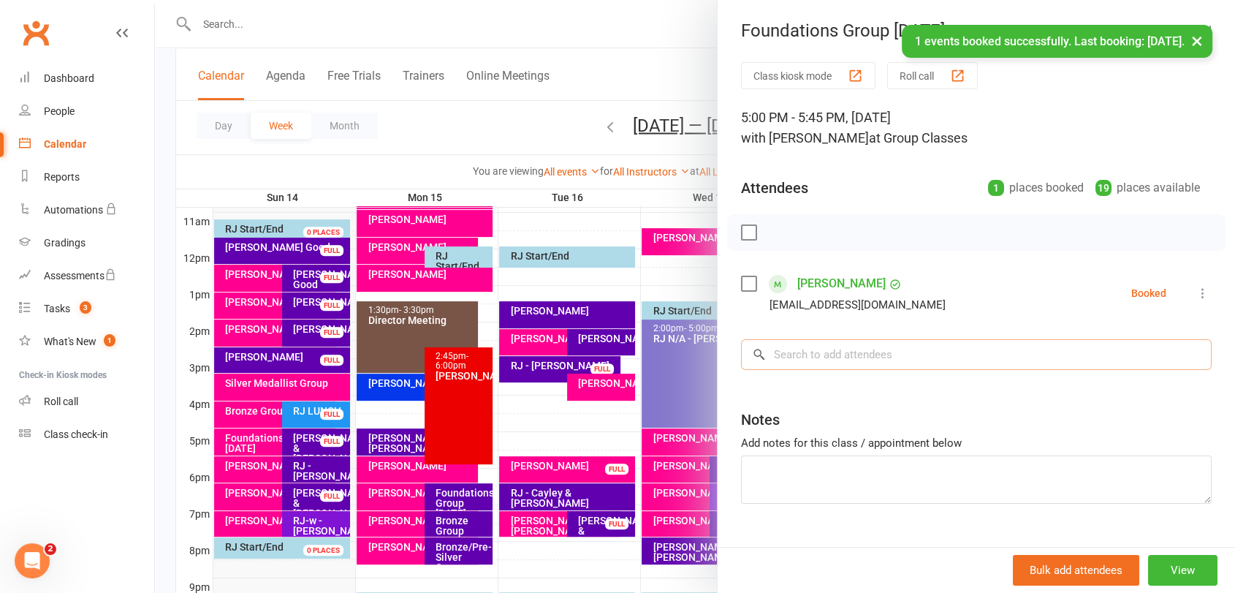
click at [889, 356] on input "search" at bounding box center [976, 354] width 471 height 31
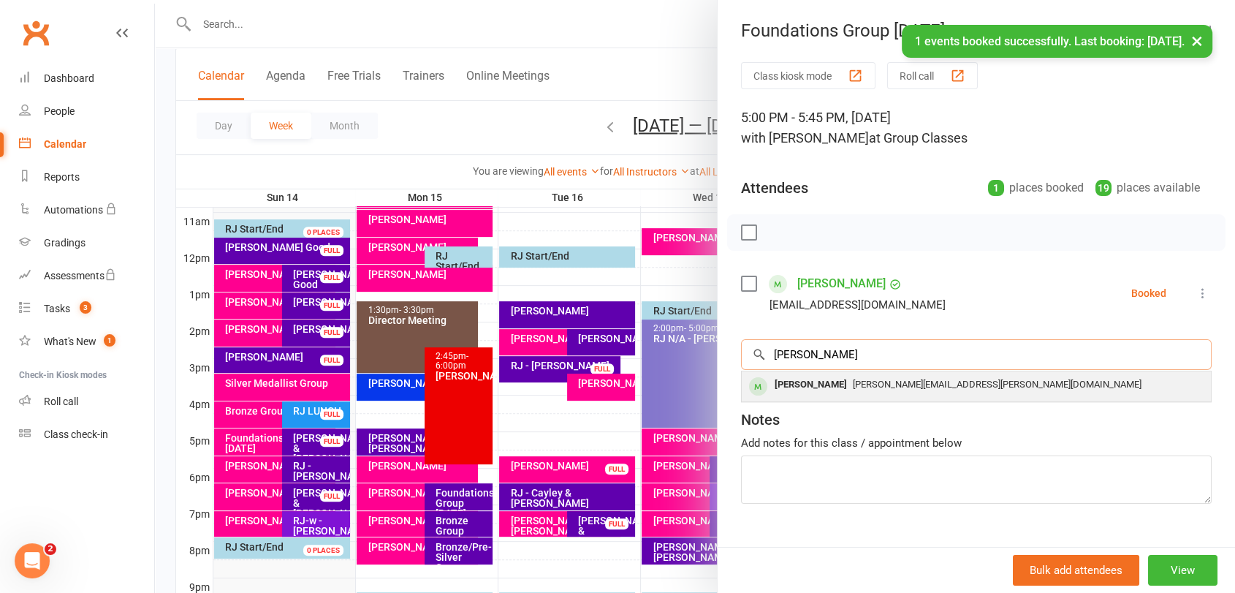
type input "[PERSON_NAME]"
click at [814, 386] on div "[PERSON_NAME]" at bounding box center [811, 384] width 84 height 21
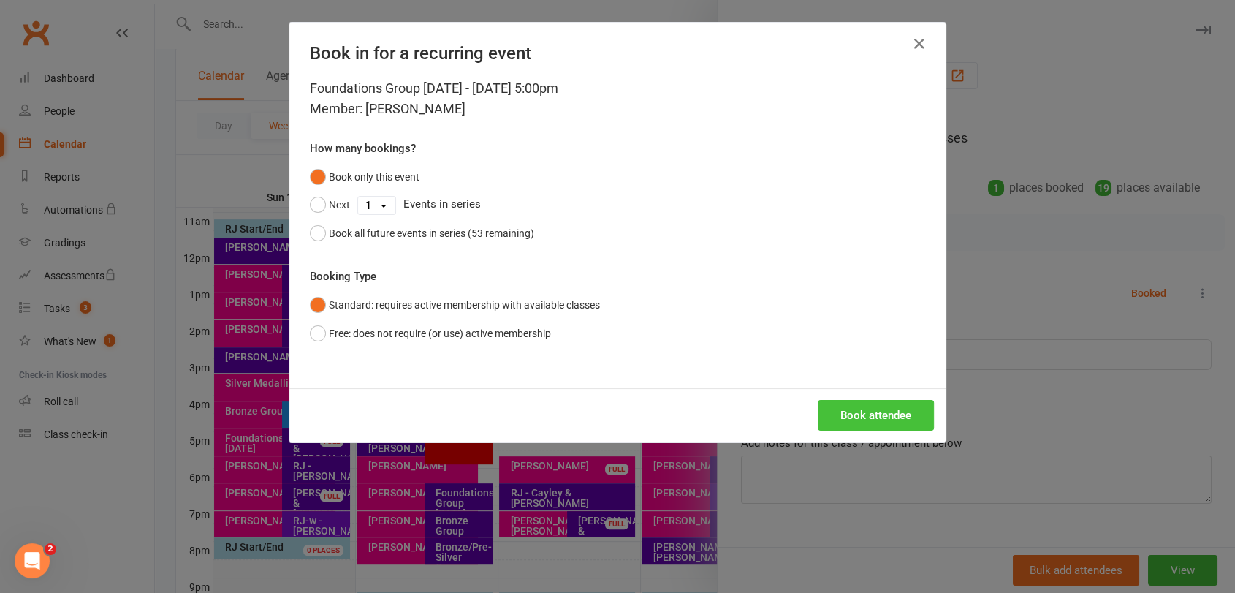
click at [854, 412] on button "Book attendee" at bounding box center [876, 415] width 116 height 31
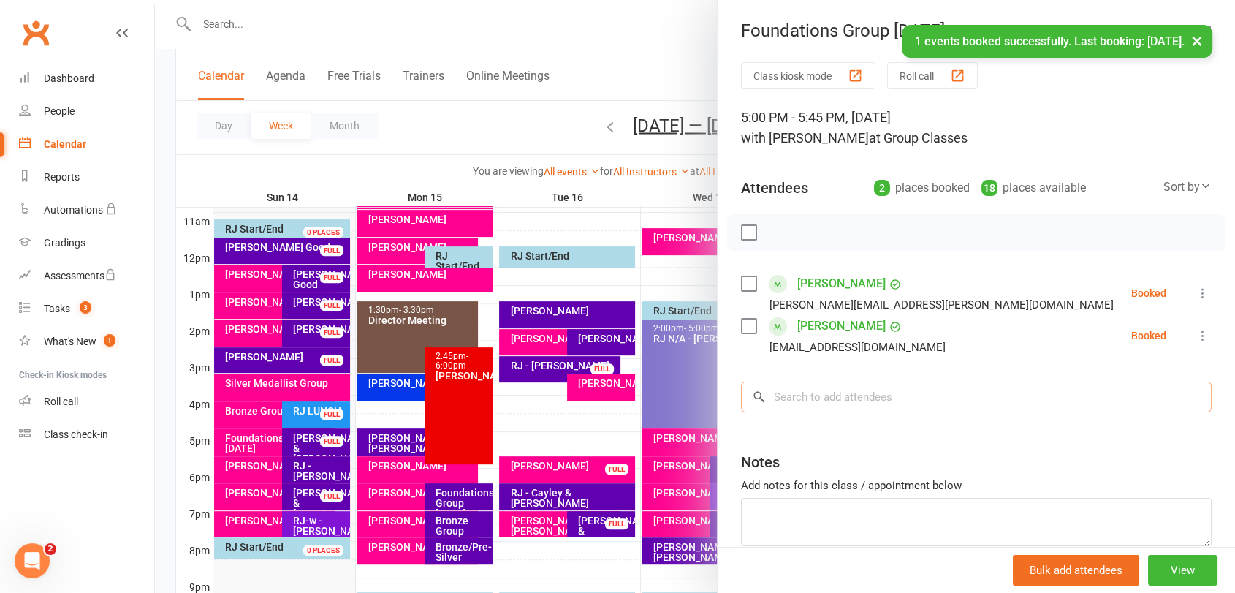
click at [847, 408] on input "search" at bounding box center [976, 397] width 471 height 31
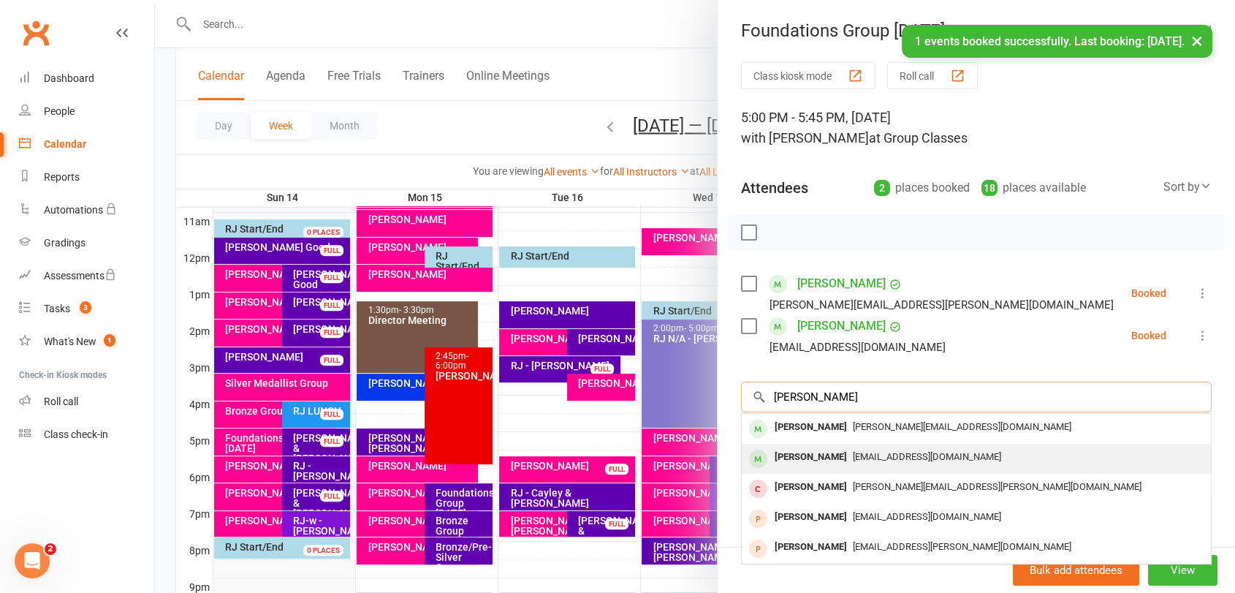
type input "[PERSON_NAME]"
click at [830, 465] on div "[PERSON_NAME]" at bounding box center [811, 457] width 84 height 21
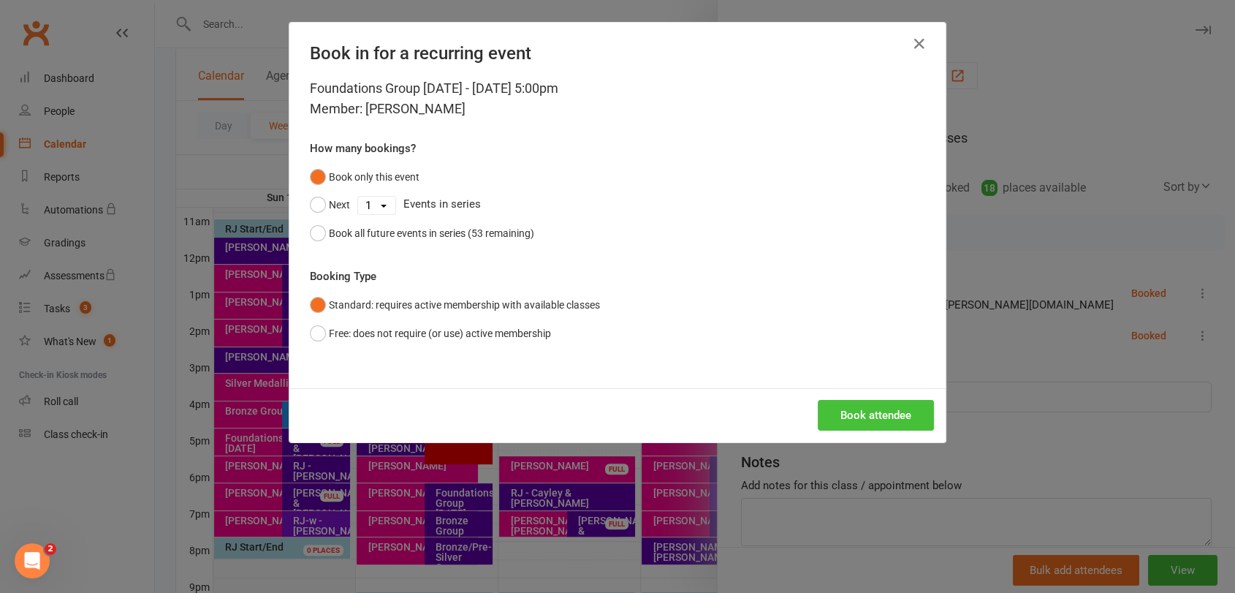
click at [859, 409] on button "Book attendee" at bounding box center [876, 415] width 116 height 31
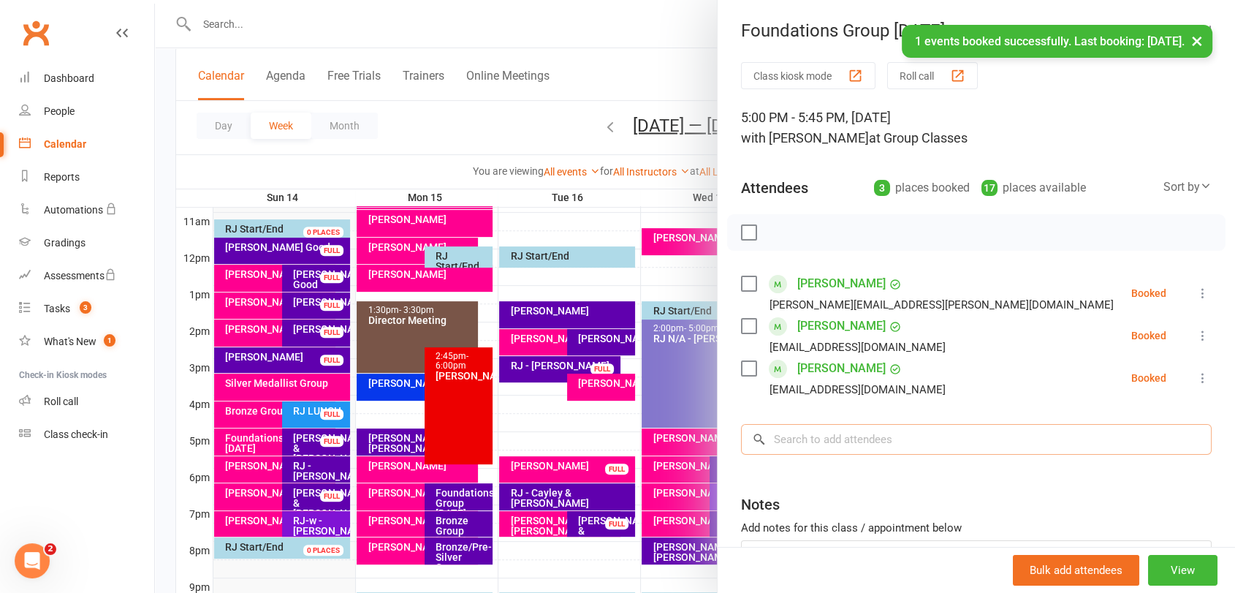
click at [865, 438] on input "search" at bounding box center [976, 439] width 471 height 31
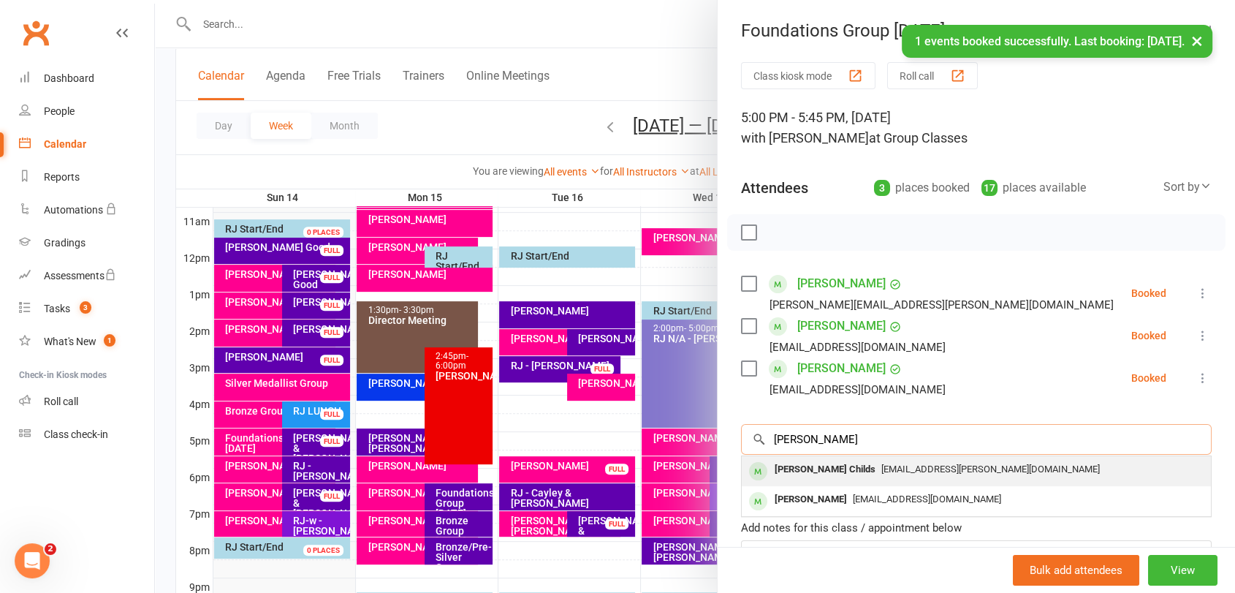
type input "[PERSON_NAME]"
click at [882, 469] on span "[EMAIL_ADDRESS][PERSON_NAME][DOMAIN_NAME]" at bounding box center [991, 468] width 219 height 11
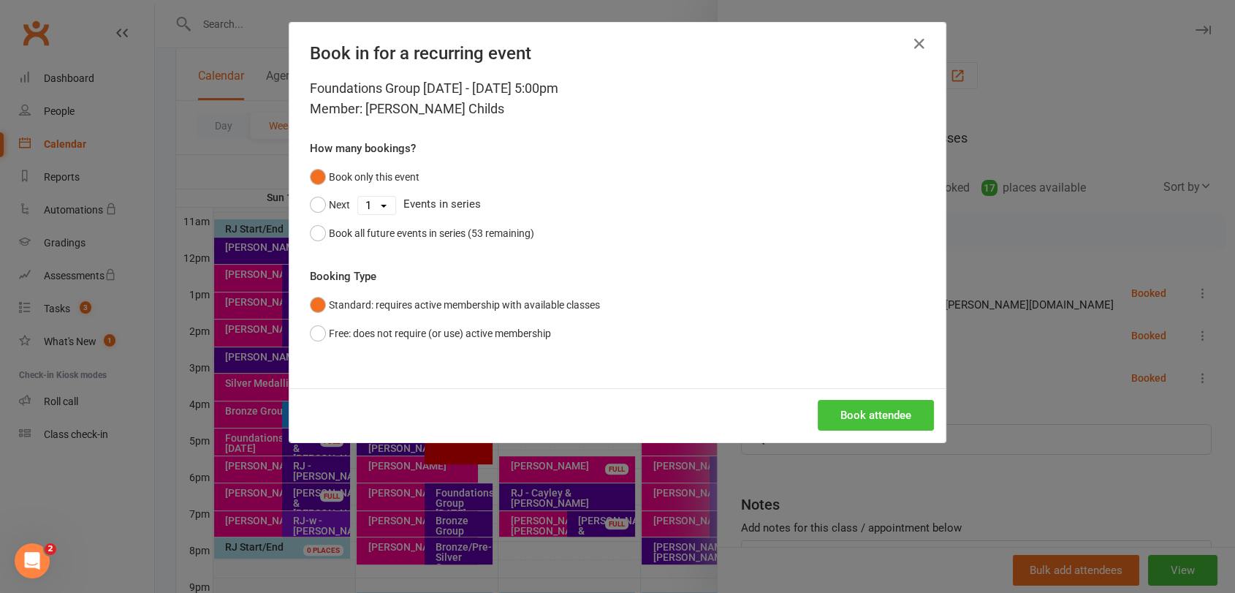
click at [898, 422] on button "Book attendee" at bounding box center [876, 415] width 116 height 31
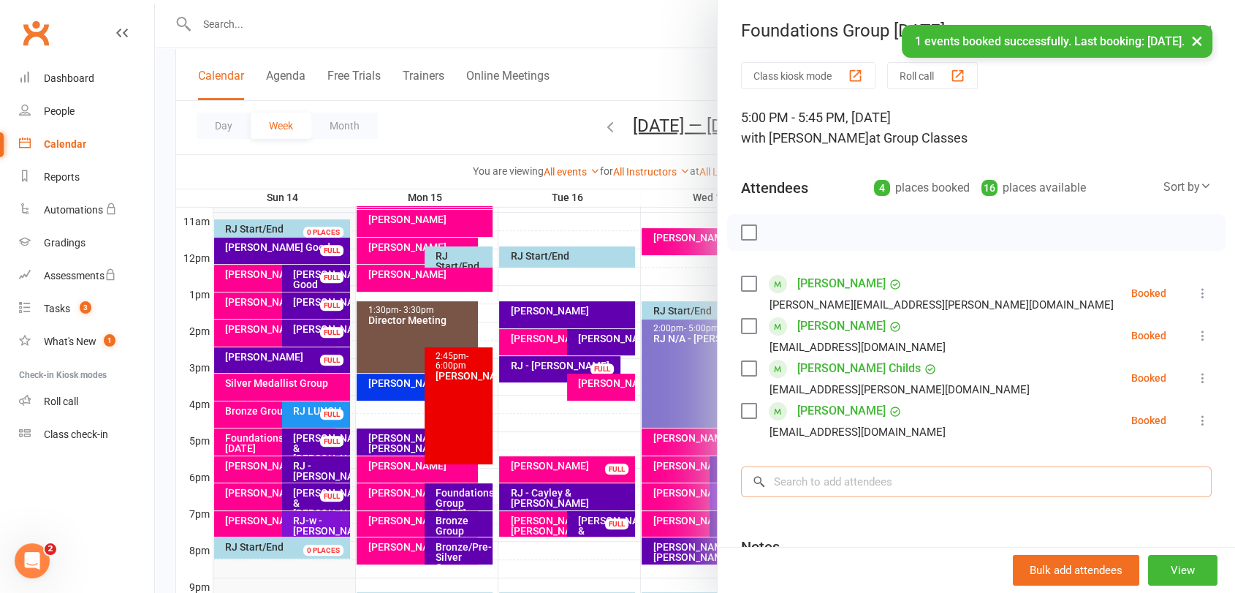
click at [887, 485] on input "search" at bounding box center [976, 481] width 471 height 31
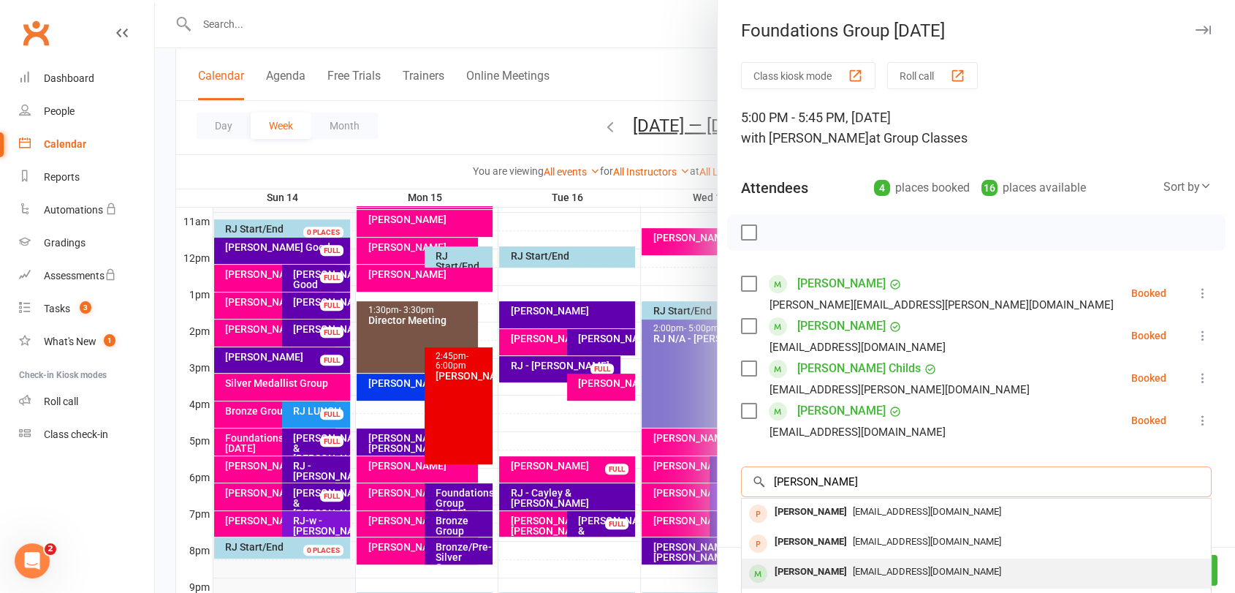
type input "[PERSON_NAME]"
click at [853, 575] on span "[EMAIL_ADDRESS][DOMAIN_NAME]" at bounding box center [927, 571] width 148 height 11
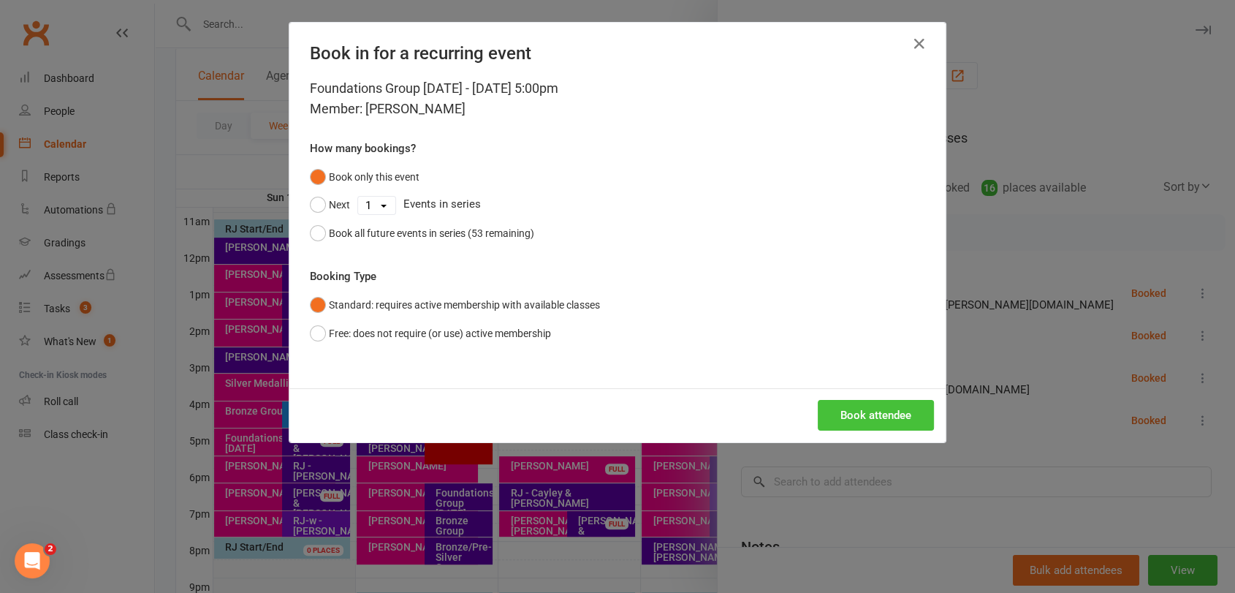
click at [871, 415] on button "Book attendee" at bounding box center [876, 415] width 116 height 31
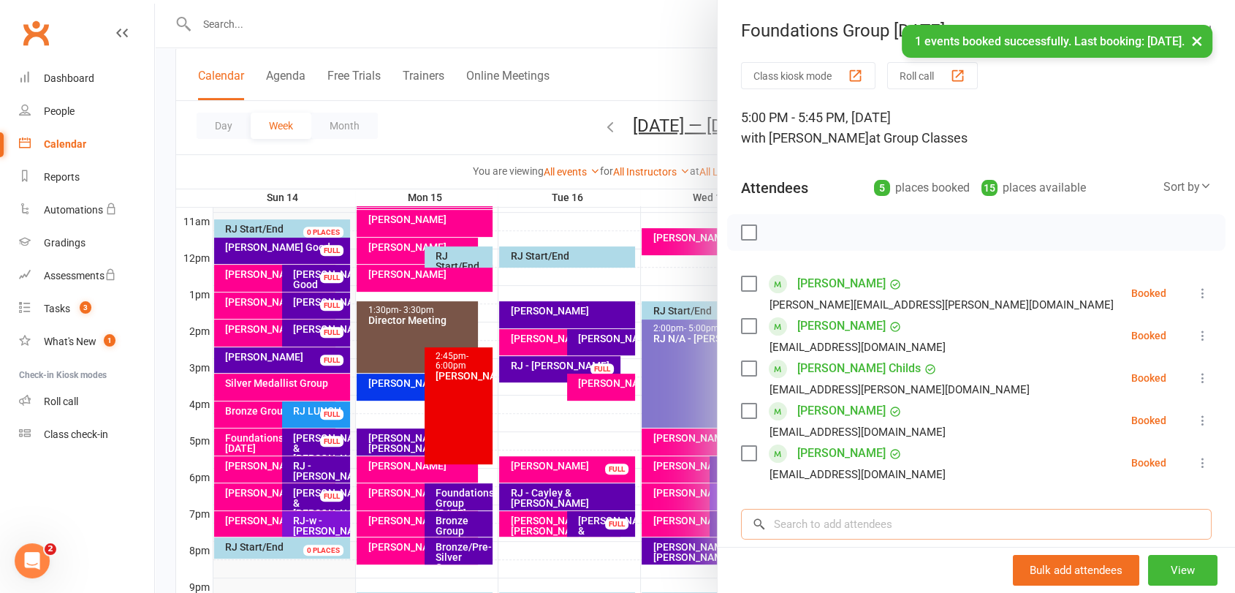
click at [878, 531] on input "search" at bounding box center [976, 524] width 471 height 31
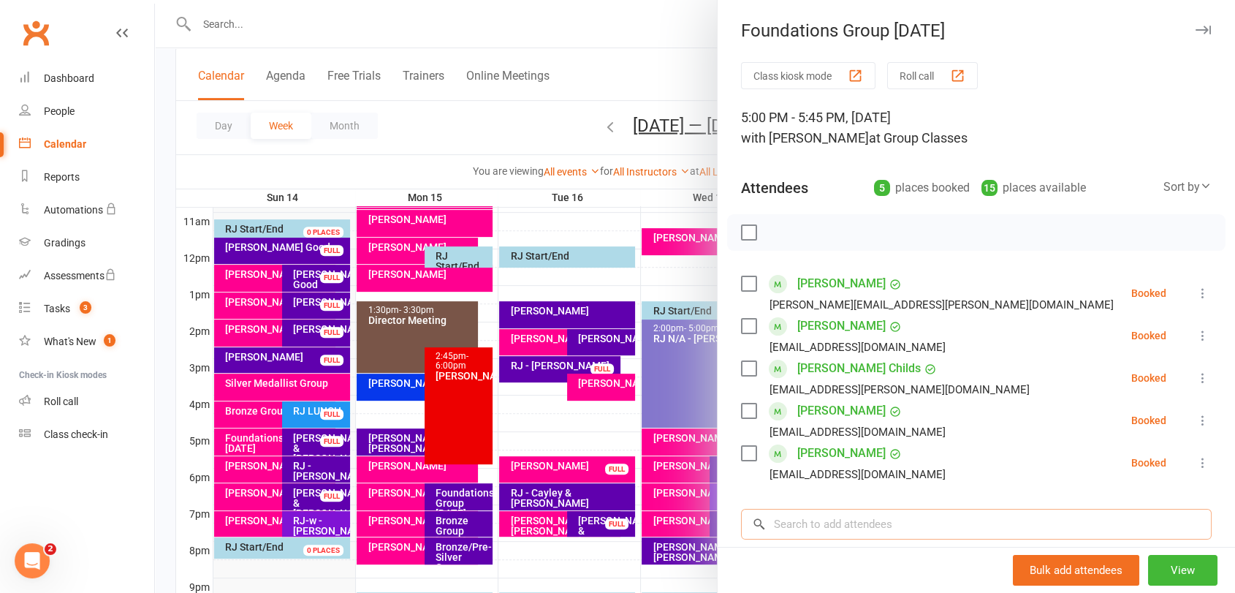
click at [878, 531] on input "search" at bounding box center [976, 524] width 471 height 31
click at [893, 523] on input "search" at bounding box center [976, 524] width 471 height 31
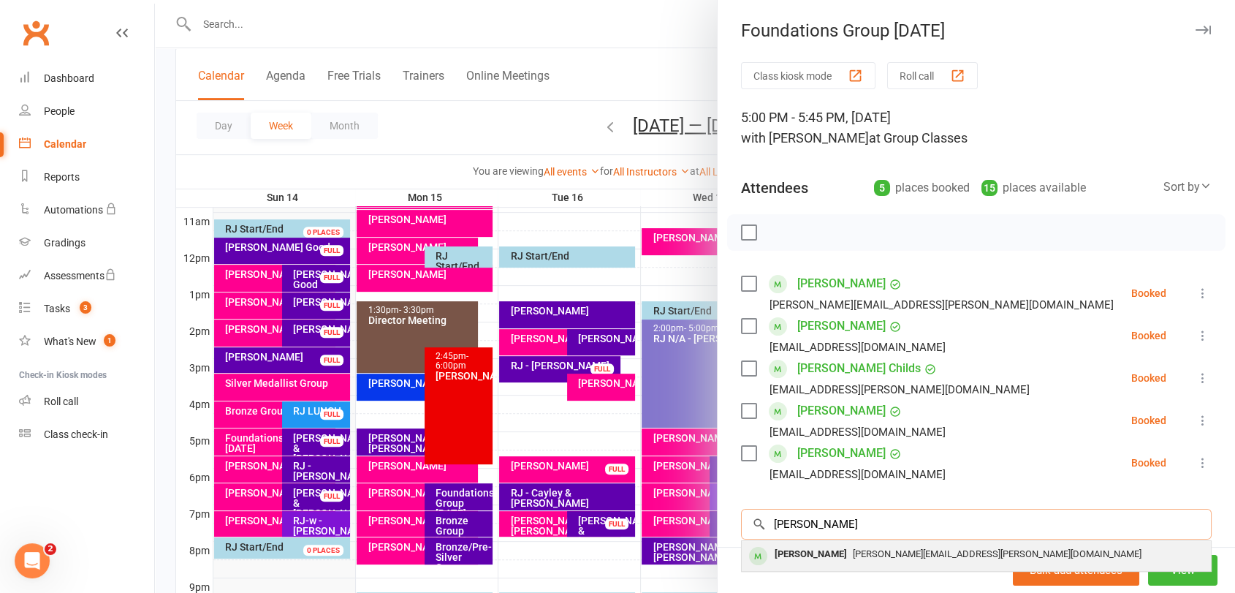
type input "[PERSON_NAME]"
click at [865, 553] on span "[PERSON_NAME][EMAIL_ADDRESS][PERSON_NAME][DOMAIN_NAME]" at bounding box center [997, 553] width 289 height 11
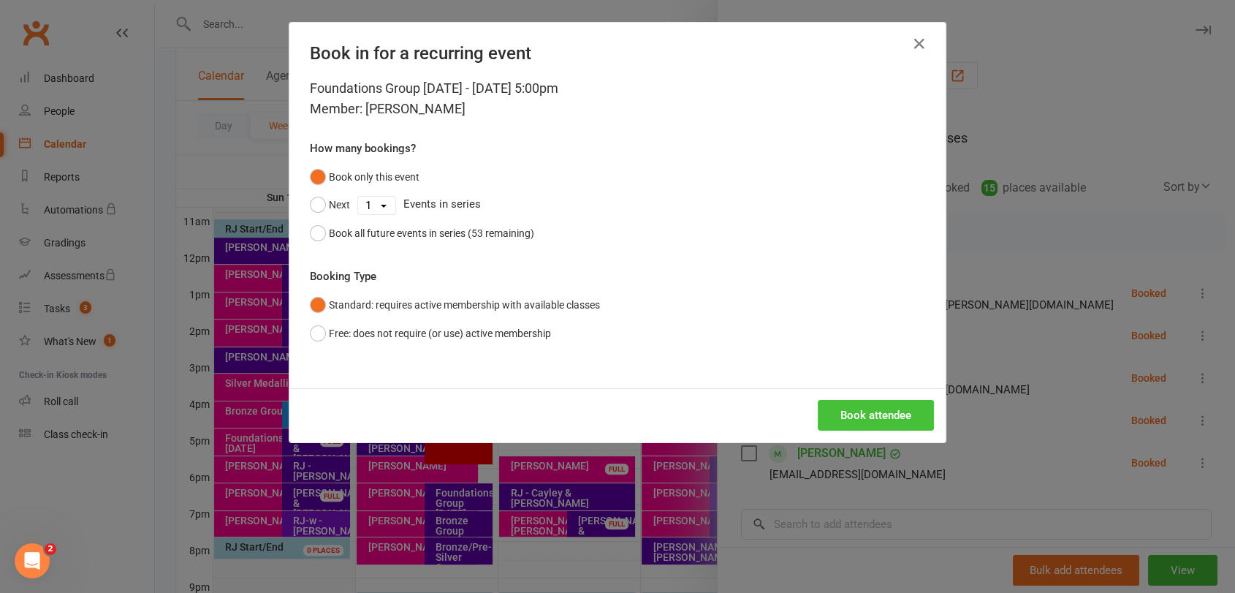
click at [862, 418] on button "Book attendee" at bounding box center [876, 415] width 116 height 31
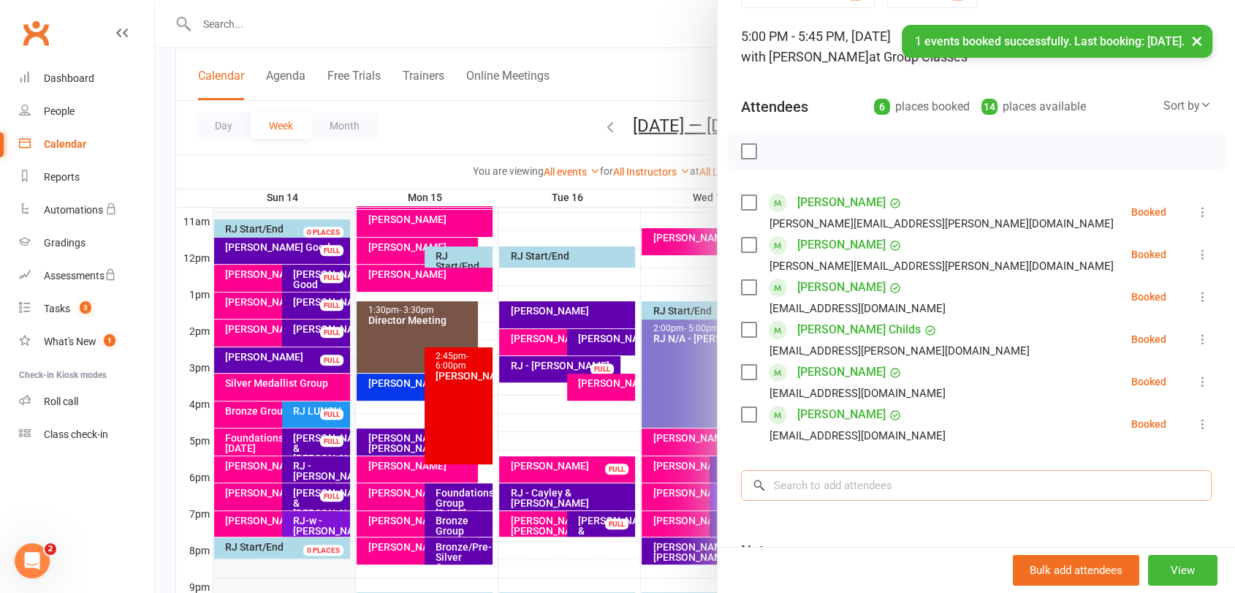
click at [852, 488] on input "search" at bounding box center [976, 485] width 471 height 31
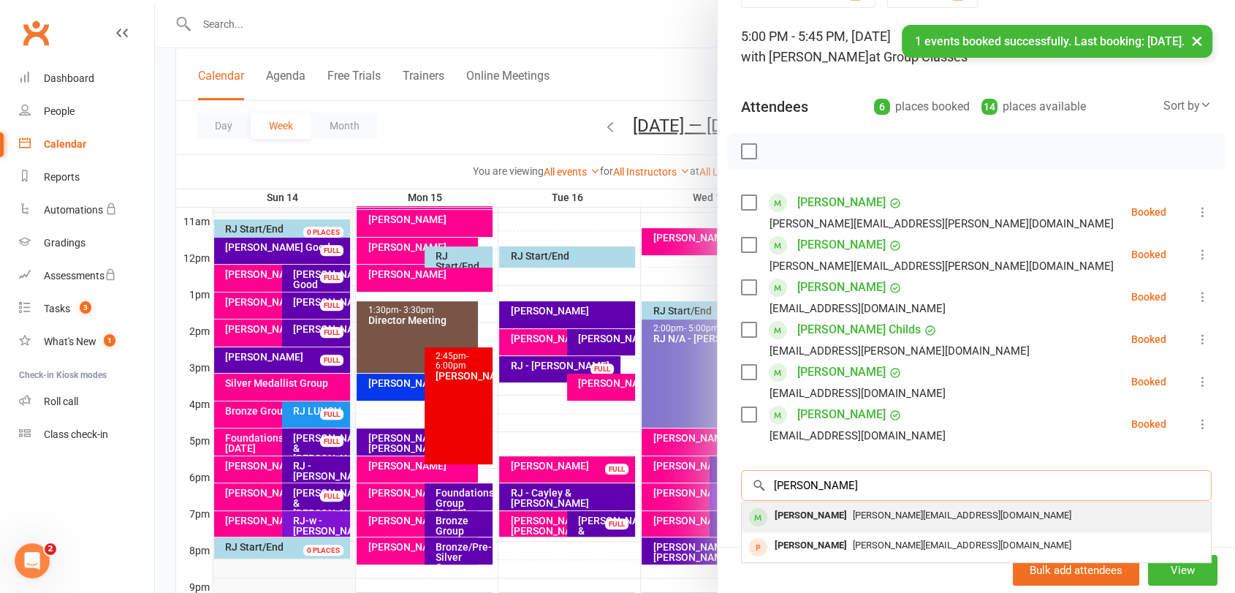
type input "[PERSON_NAME]"
click at [855, 510] on span "[PERSON_NAME][EMAIL_ADDRESS][DOMAIN_NAME]" at bounding box center [962, 514] width 219 height 11
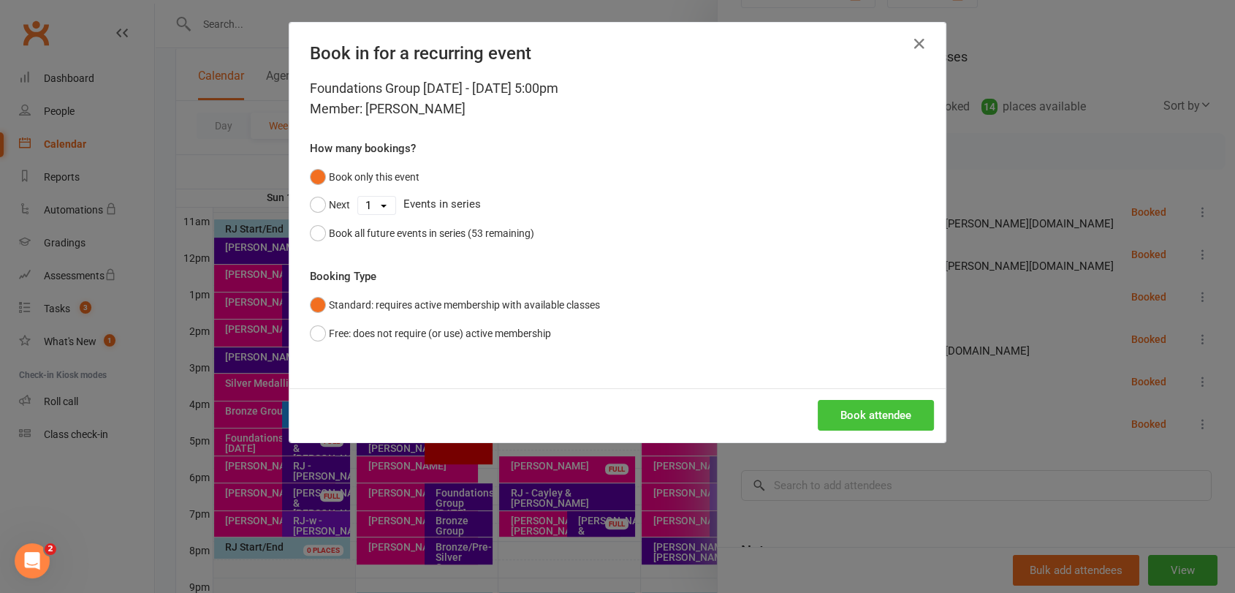
click at [855, 406] on button "Book attendee" at bounding box center [876, 415] width 116 height 31
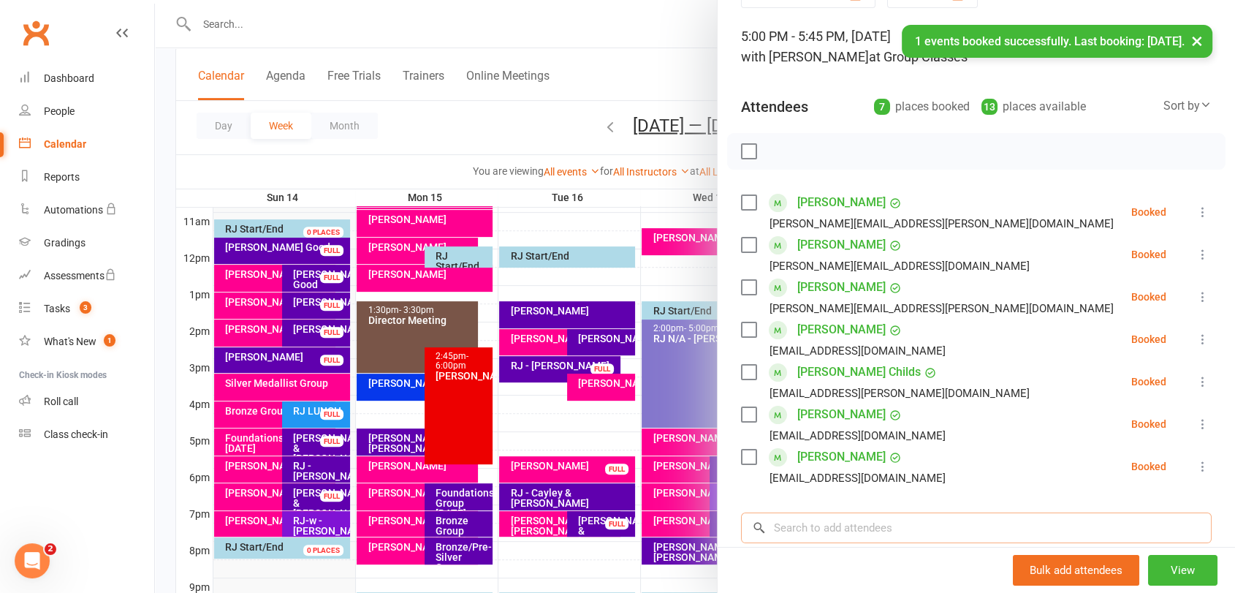
click at [873, 532] on input "search" at bounding box center [976, 527] width 471 height 31
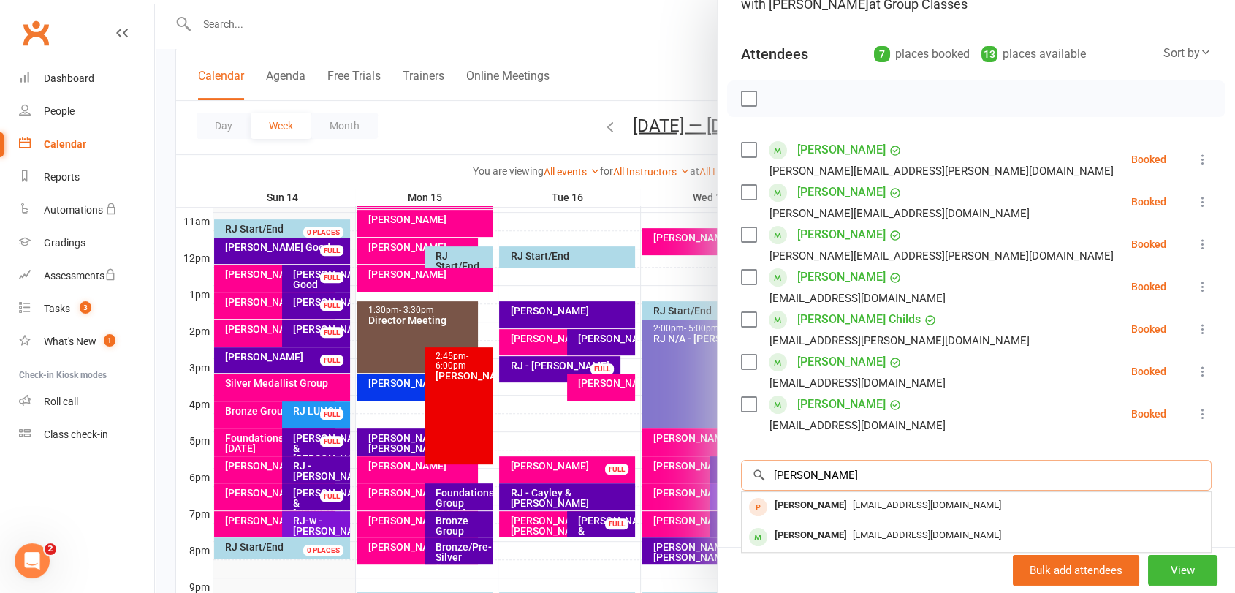
scroll to position [162, 0]
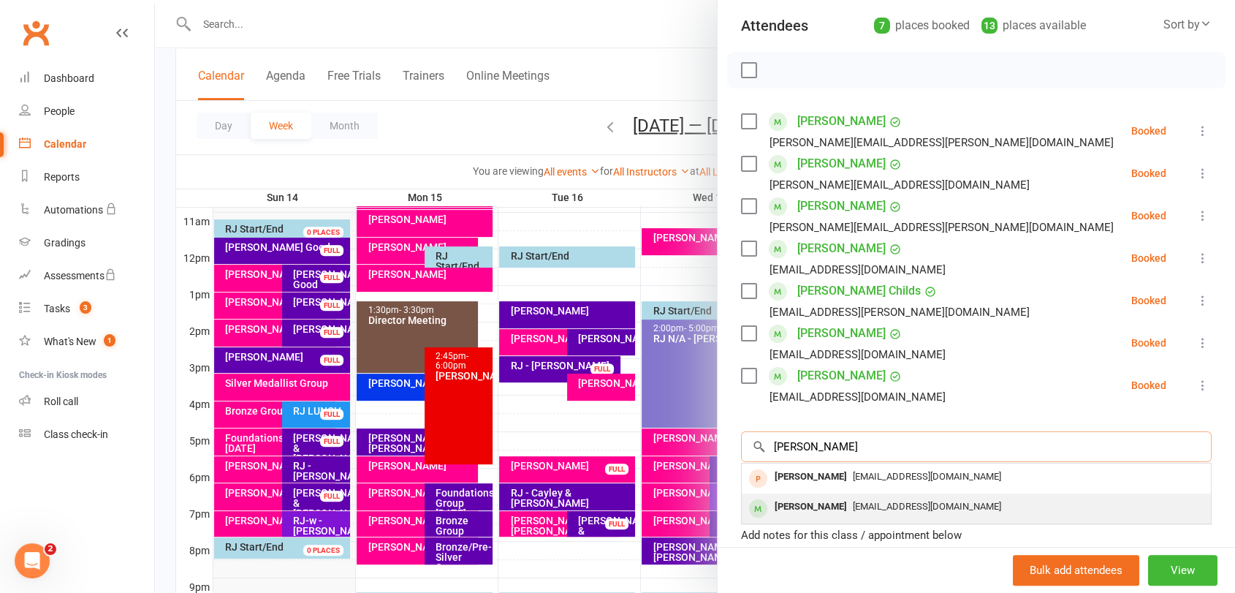
type input "[PERSON_NAME]"
click at [861, 516] on div "[EMAIL_ADDRESS][DOMAIN_NAME]" at bounding box center [977, 506] width 458 height 21
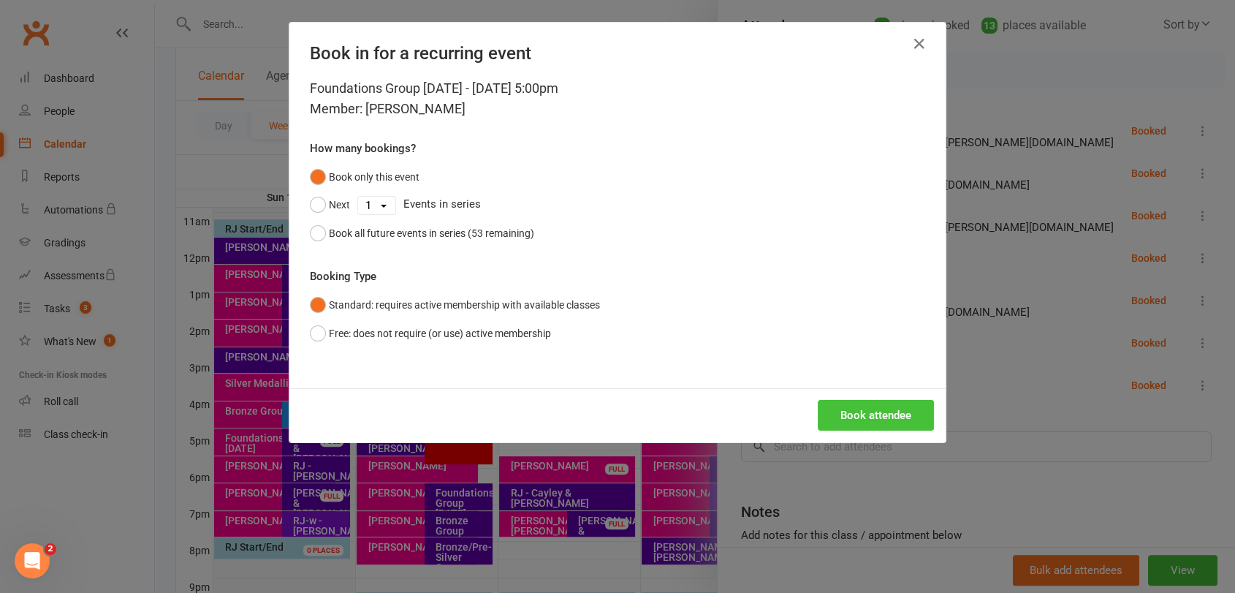
click at [870, 417] on button "Book attendee" at bounding box center [876, 415] width 116 height 31
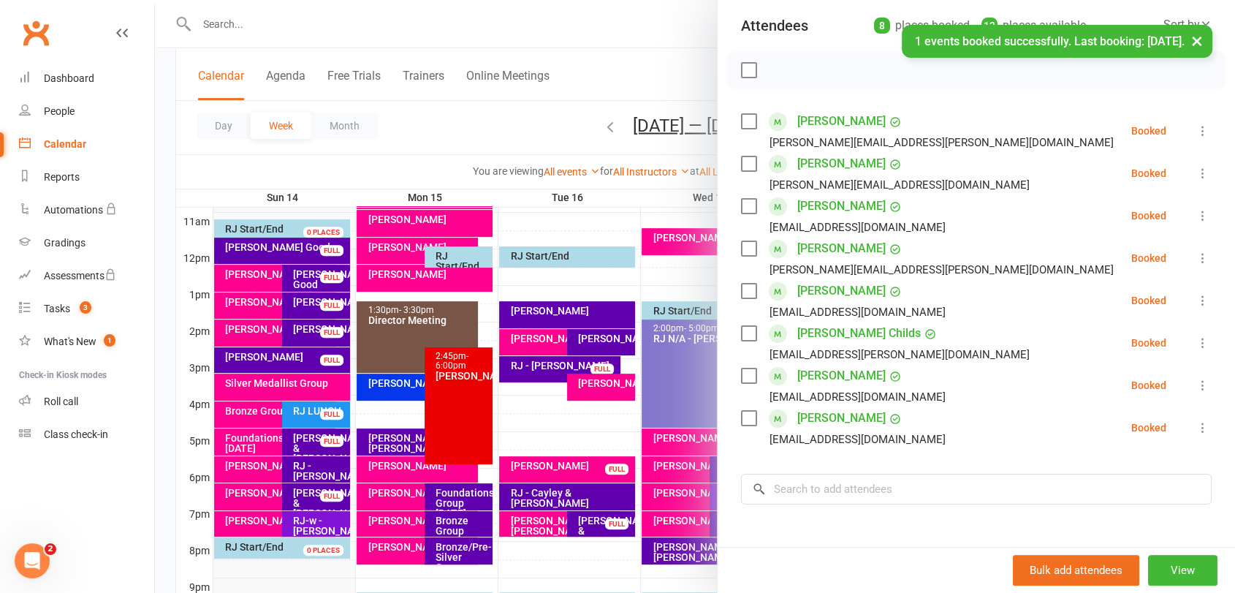
click at [741, 69] on label at bounding box center [748, 70] width 15 height 15
drag, startPoint x: 779, startPoint y: 72, endPoint x: 685, endPoint y: 82, distance: 94.8
click at [779, 72] on icon "button" at bounding box center [781, 70] width 16 height 16
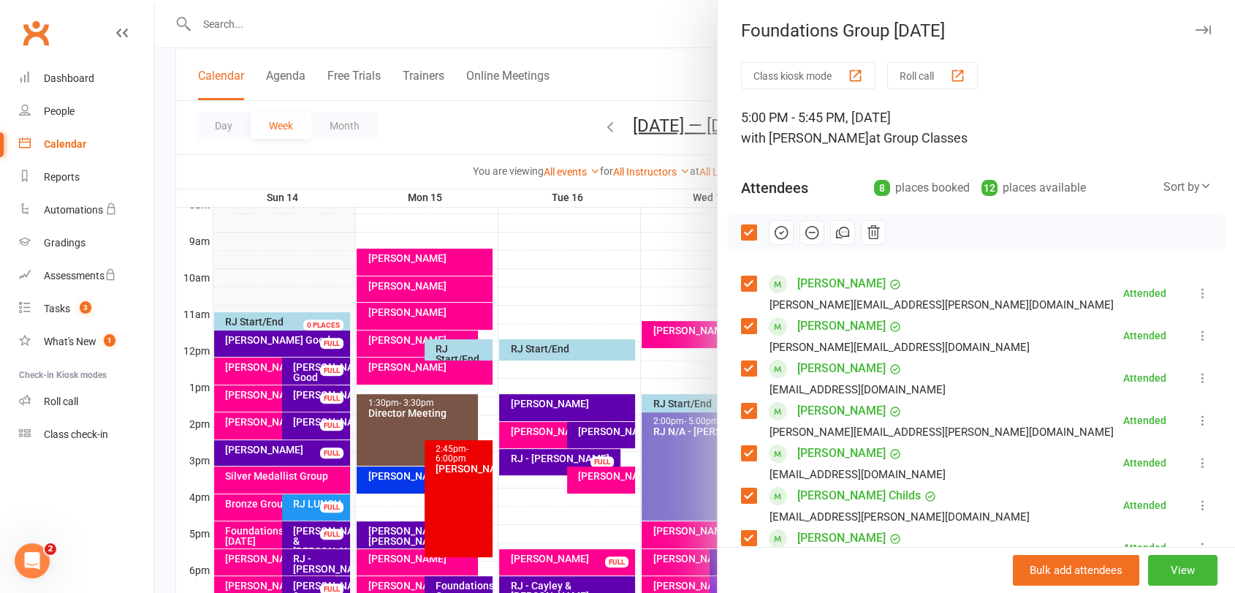
scroll to position [325, 0]
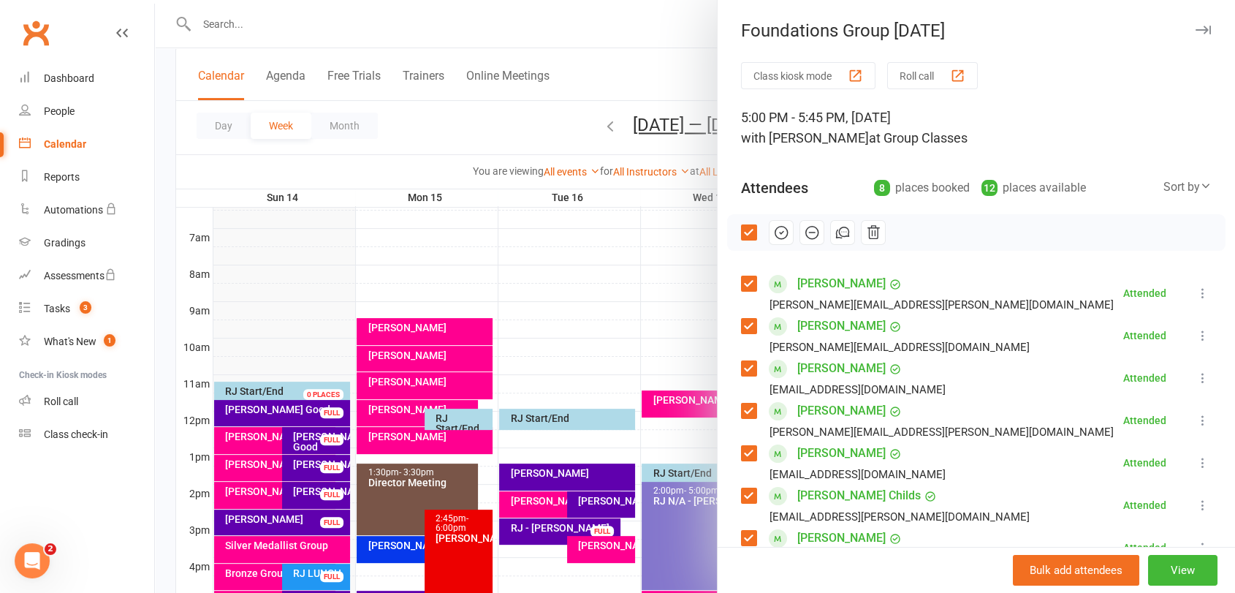
click at [1196, 31] on icon "button" at bounding box center [1203, 30] width 15 height 9
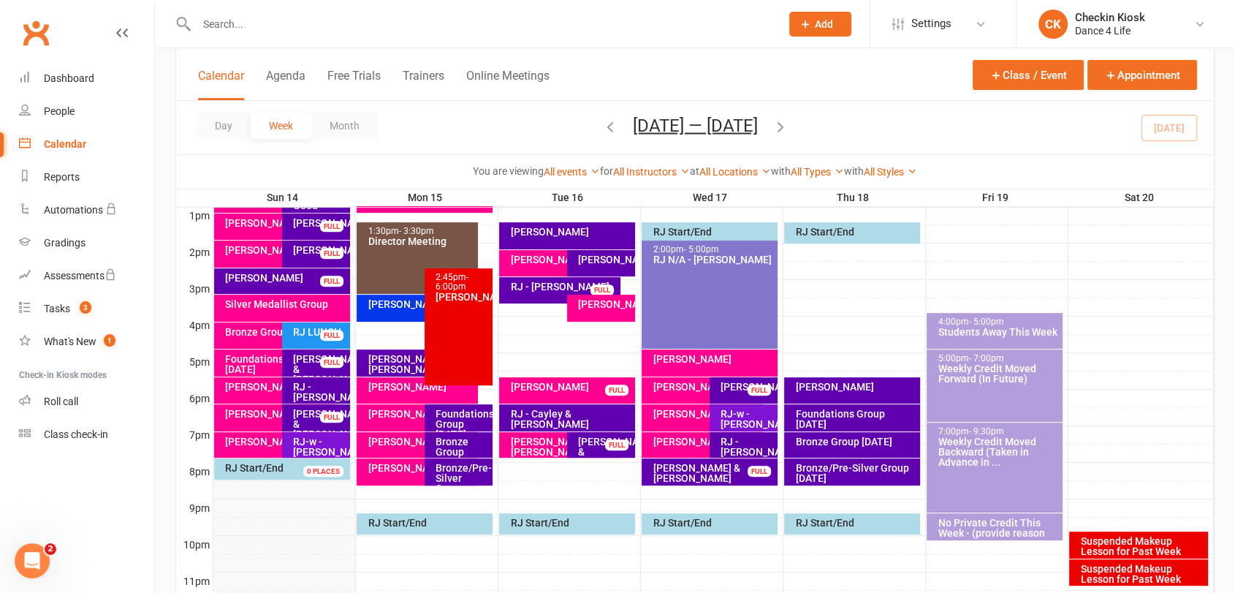
scroll to position [568, 0]
